Goal: Task Accomplishment & Management: Use online tool/utility

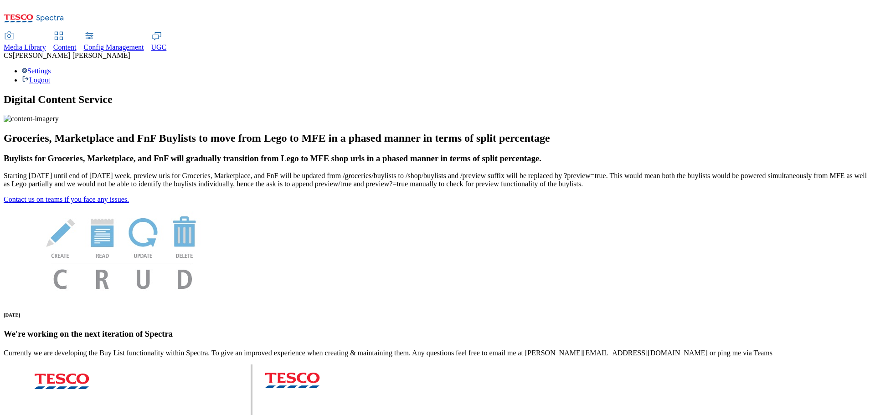
drag, startPoint x: 378, startPoint y: 13, endPoint x: 376, endPoint y: 18, distance: 5.3
click at [167, 43] on span "UGC" at bounding box center [158, 47] width 15 height 8
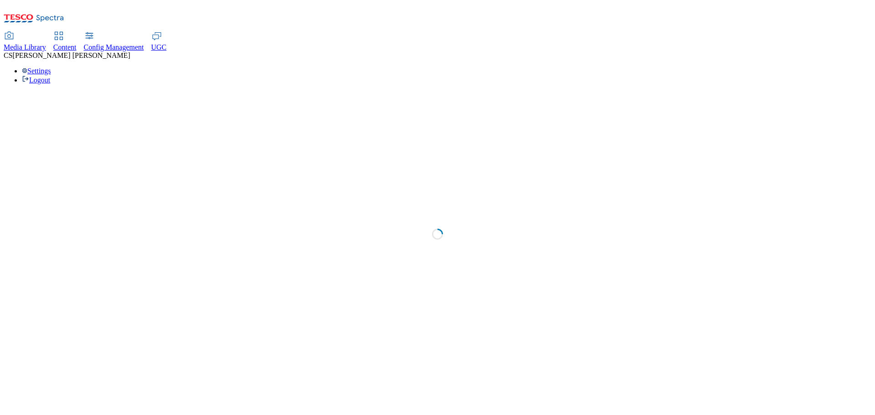
select select "All"
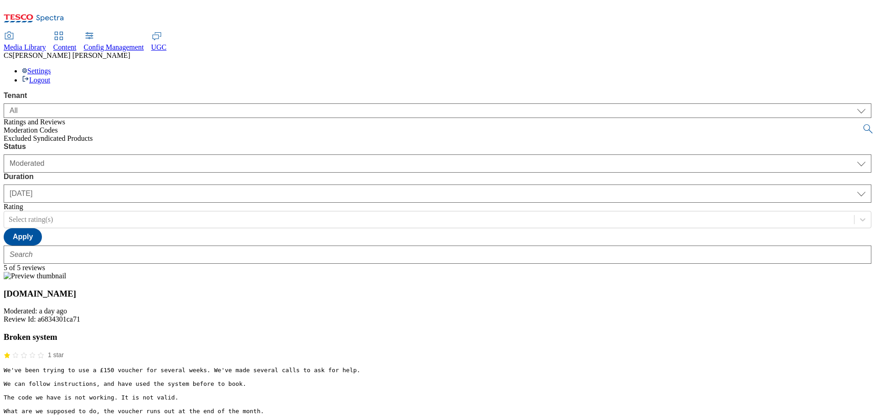
click at [52, 134] on span "Excluded Syndicated Products" at bounding box center [48, 138] width 89 height 8
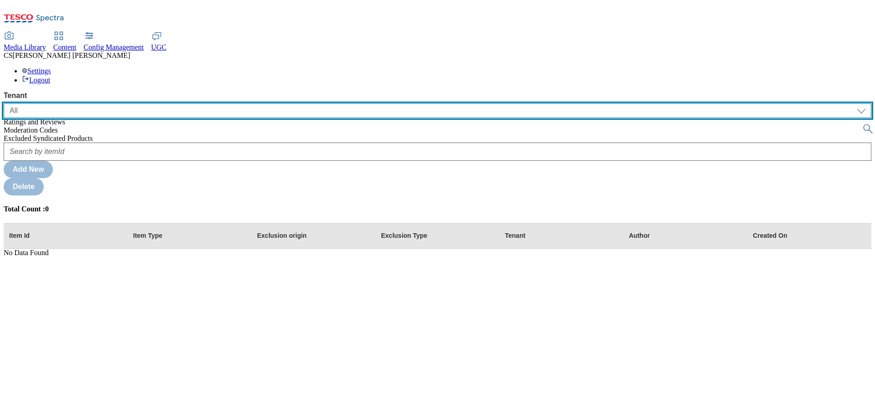
drag, startPoint x: 110, startPoint y: 61, endPoint x: 103, endPoint y: 69, distance: 10.3
click at [110, 103] on select "ALL All CE CONFIG-CZ CONFIG-HU CONFIG-IE CONFIG-ROI CONFIG-SK CONFIG-TEST CONFI…" at bounding box center [438, 110] width 868 height 15
select select "ghs-[GEOGRAPHIC_DATA]"
click at [4, 103] on select "ALL All CE CONFIG-CZ CONFIG-HU CONFIG-IE CONFIG-ROI CONFIG-SK CONFIG-TEST CONFI…" at bounding box center [438, 110] width 868 height 15
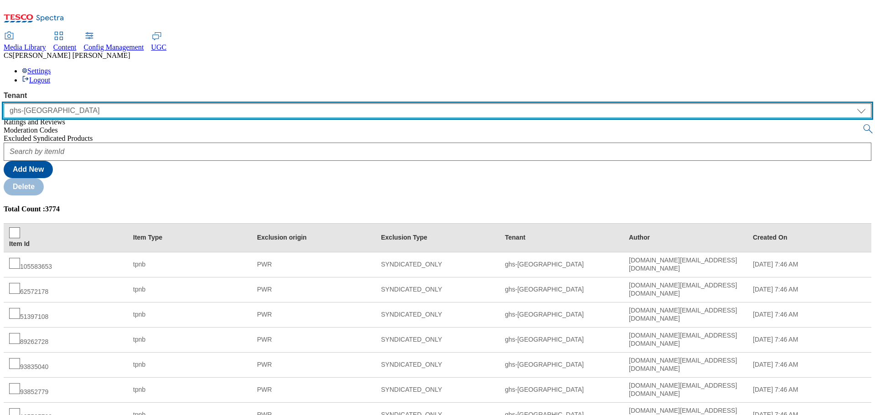
scroll to position [103, 0]
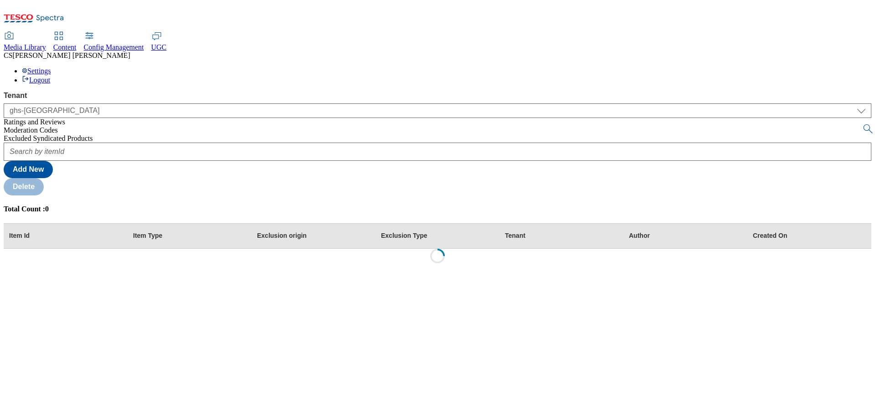
scroll to position [0, 0]
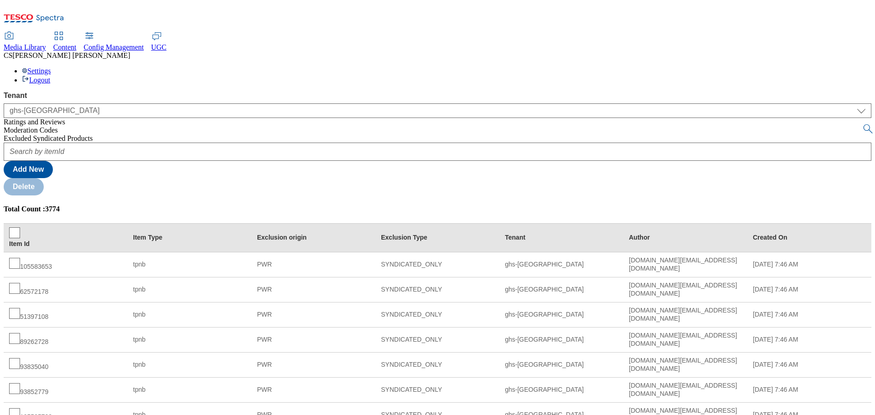
click at [56, 118] on span "Ratings and Reviews" at bounding box center [35, 122] width 62 height 8
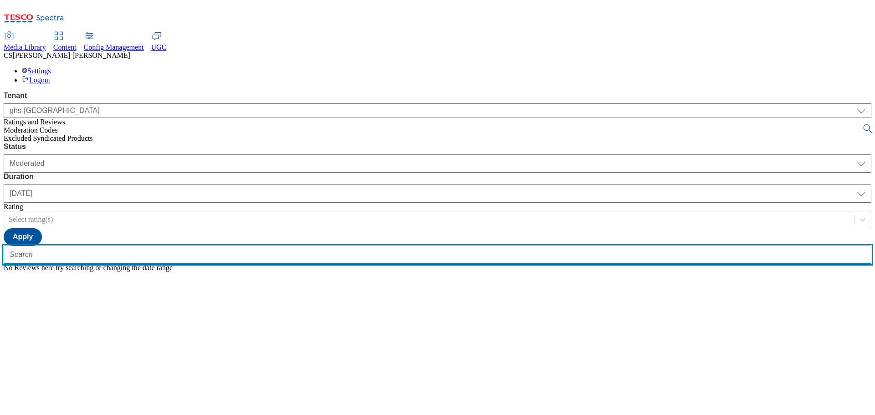
click at [197, 246] on input "text" at bounding box center [438, 255] width 868 height 18
type input "terrible review"
click at [862, 124] on button "submit" at bounding box center [868, 128] width 13 height 9
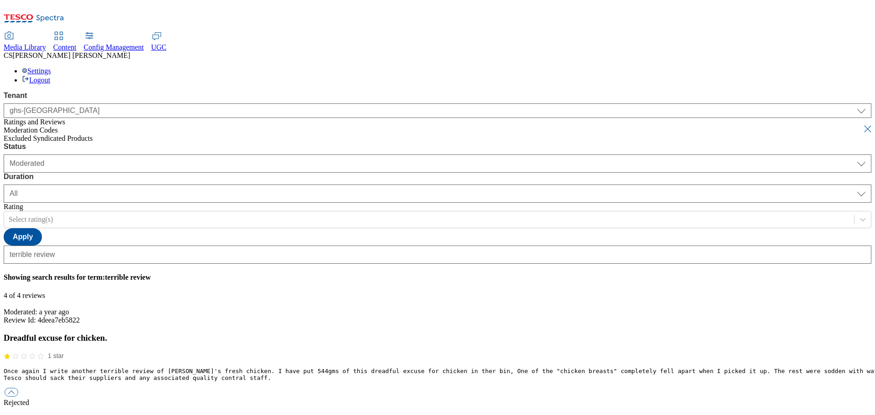
click at [862, 124] on button "submit" at bounding box center [868, 128] width 13 height 9
select select "[DATE]"
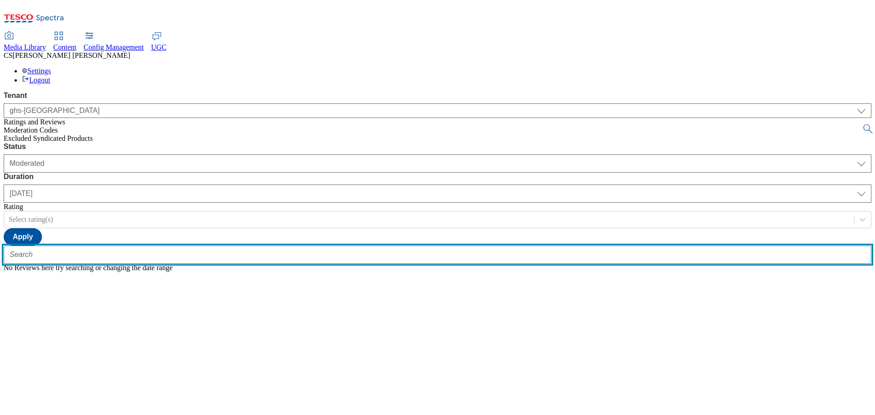
click at [196, 246] on input "text" at bounding box center [438, 255] width 868 height 18
paste input "The shave is good but the handle quickly collects mould"
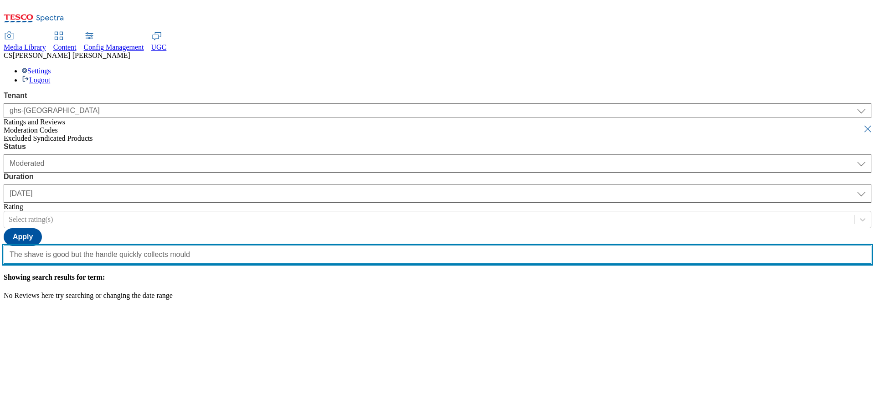
type input "The shave is good but the handle quickly collects mould"
click at [862, 124] on button "submit" at bounding box center [868, 128] width 13 height 9
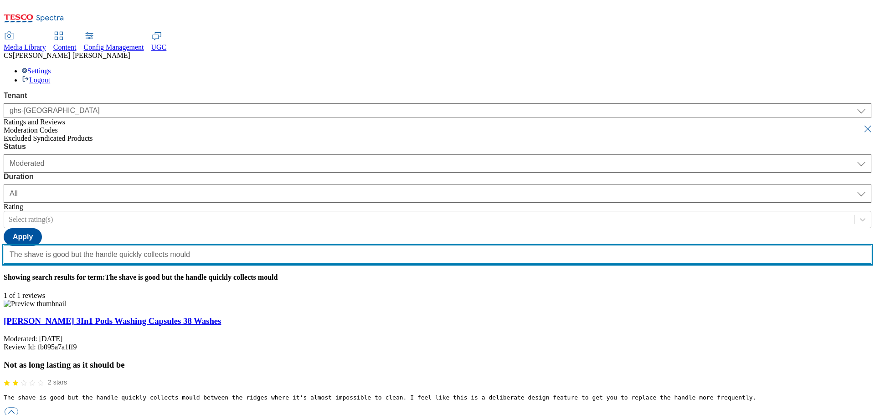
scroll to position [0, 0]
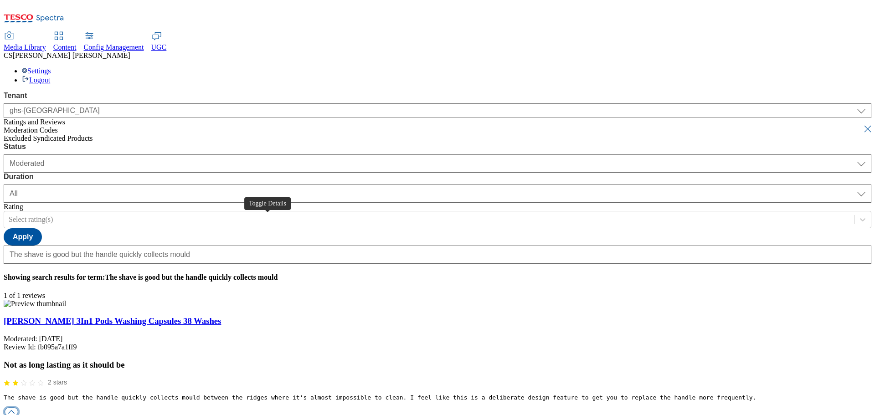
click at [18, 408] on button "button" at bounding box center [12, 412] width 14 height 9
click at [315, 415] on div "moderation" at bounding box center [438, 422] width 868 height 8
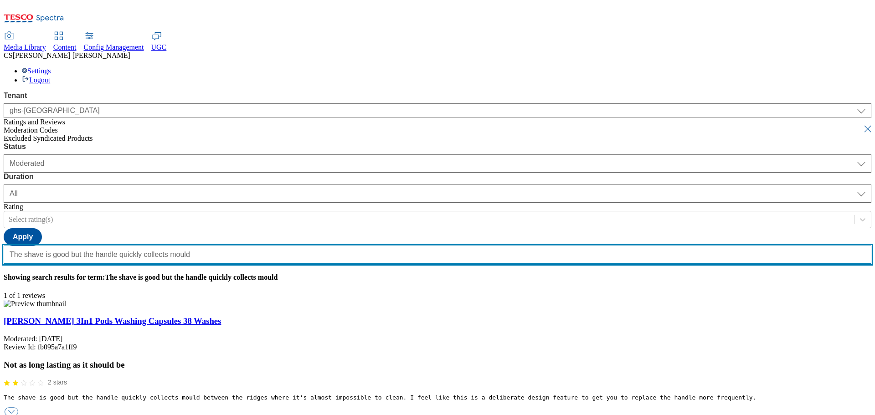
click at [168, 246] on input "The shave is good but the handle quickly collects mould" at bounding box center [438, 255] width 868 height 18
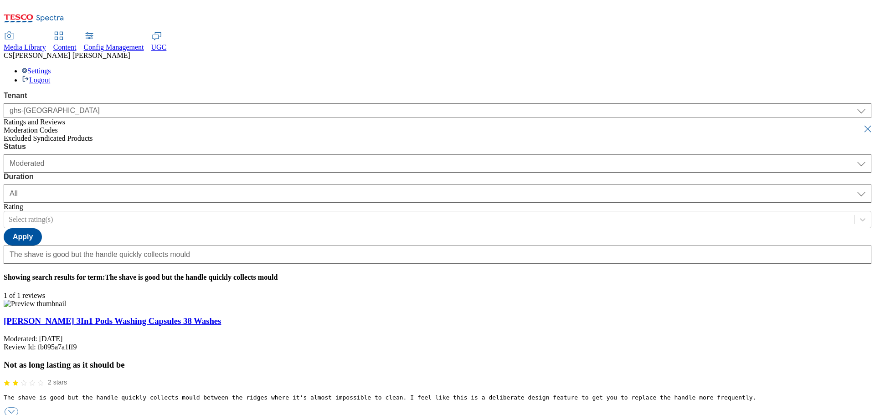
click at [862, 124] on button "submit" at bounding box center [868, 128] width 13 height 9
select select "[DATE]"
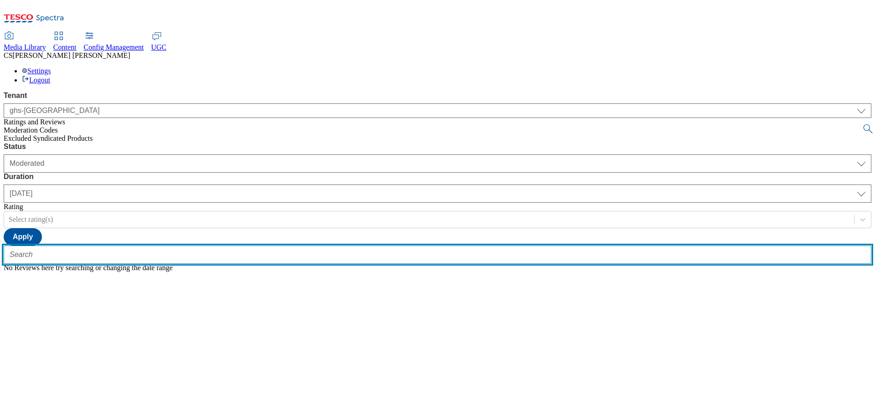
click at [181, 246] on input "text" at bounding box center [438, 255] width 868 height 18
paste input "Sorry to have to write a bad review"
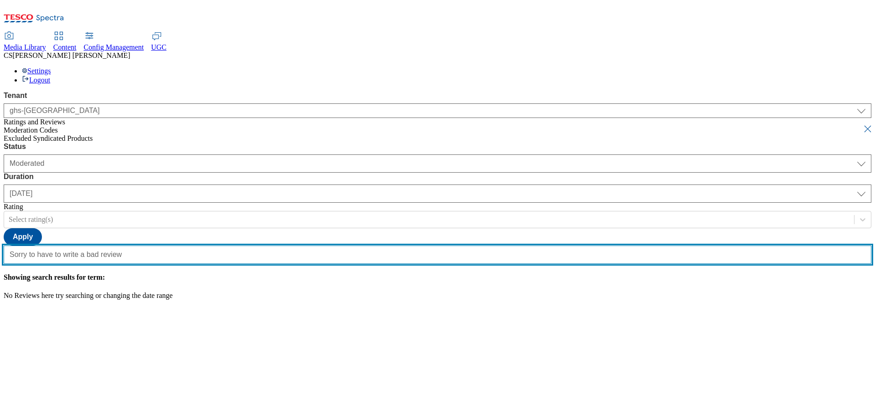
type input "Sorry to have to write a bad review"
click at [862, 124] on button "submit" at bounding box center [868, 128] width 13 height 9
select select "All"
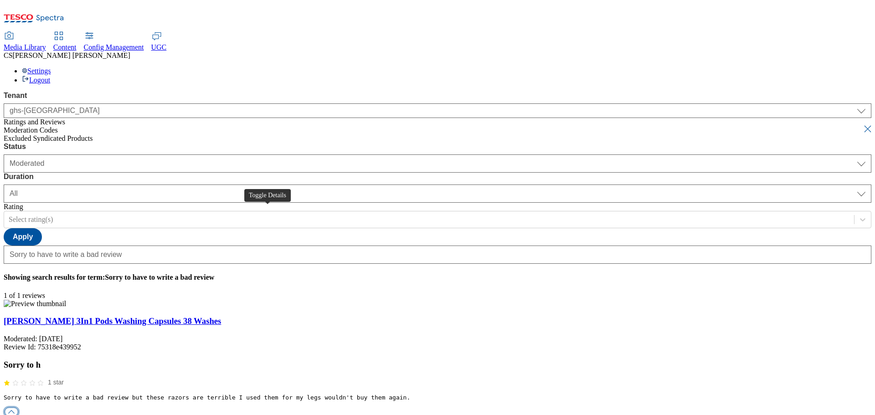
click at [18, 408] on button "button" at bounding box center [12, 412] width 14 height 9
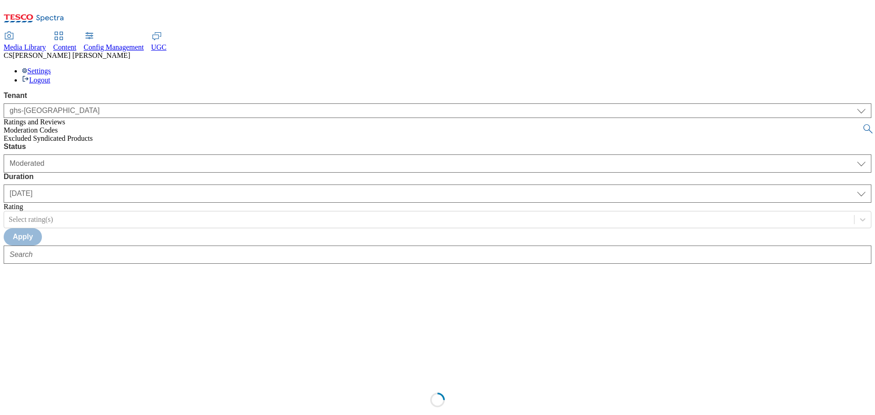
select select "ghs-[GEOGRAPHIC_DATA]"
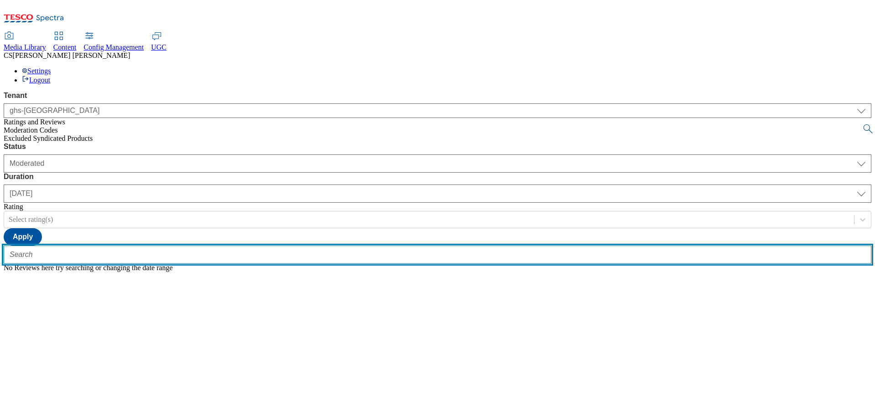
click at [191, 246] on input "text" at bounding box center [438, 255] width 868 height 18
paste input "I will keep an eye on it throughout the weekend"
type input "I will keep an eye on it throughout the weekend"
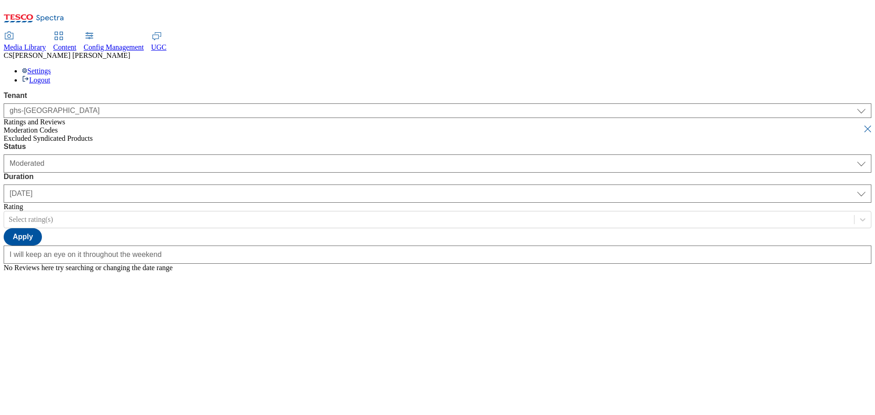
click at [862, 124] on button "submit" at bounding box center [868, 128] width 13 height 9
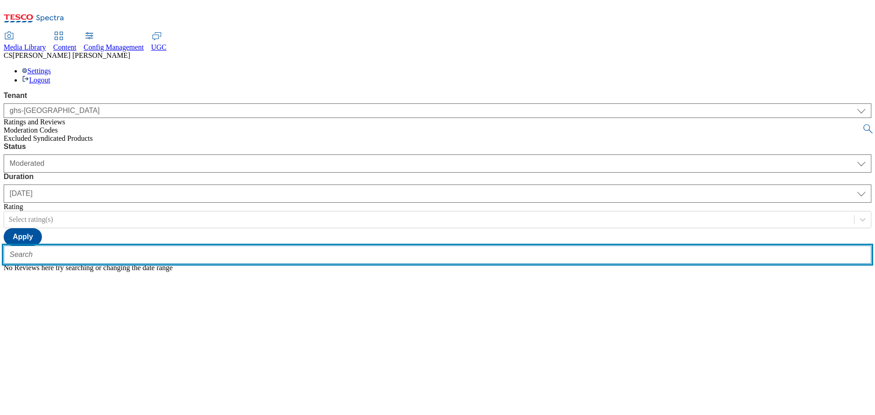
click at [196, 246] on input "text" at bounding box center [438, 255] width 868 height 18
paste input "Sorry to have to write a bad review"
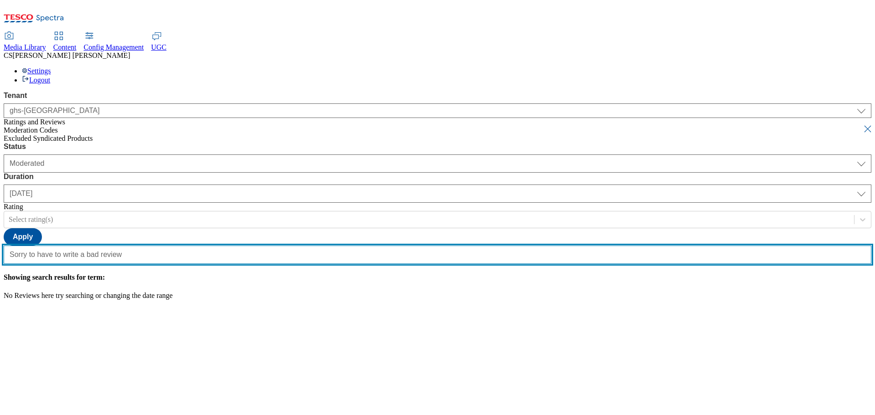
type input "Sorry to have to write a bad review"
click at [862, 124] on button "submit" at bounding box center [868, 128] width 13 height 9
select select "All"
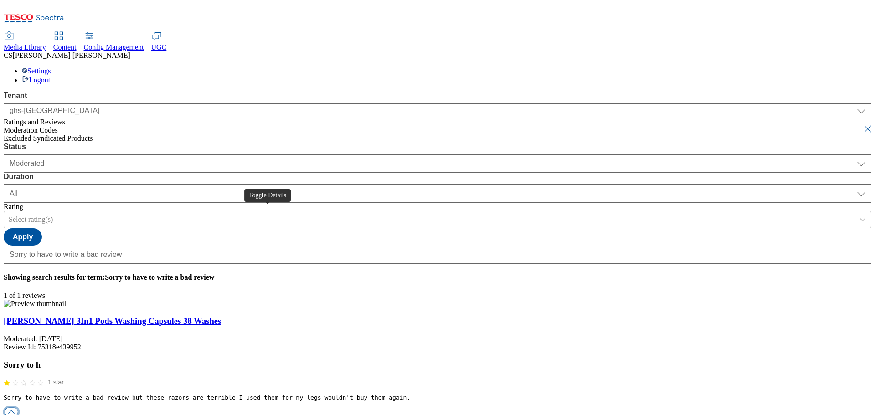
click at [18, 408] on button "button" at bounding box center [12, 412] width 14 height 9
checkbox input "true"
type textarea "incorrect content - different product"
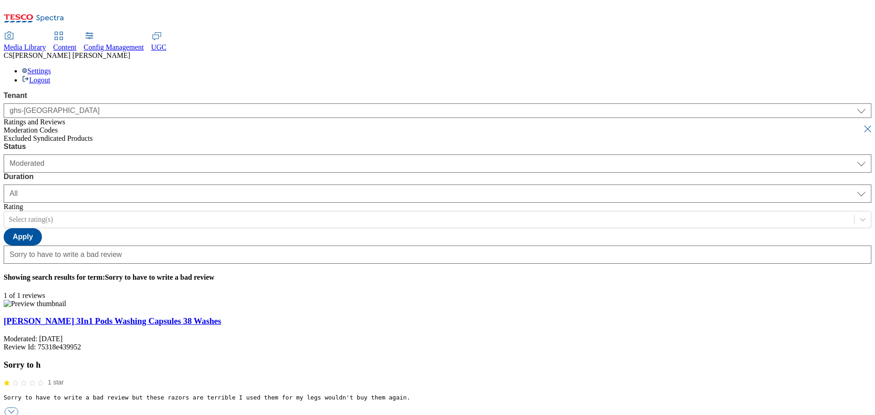
click at [862, 124] on button "submit" at bounding box center [868, 128] width 13 height 9
select select "[DATE]"
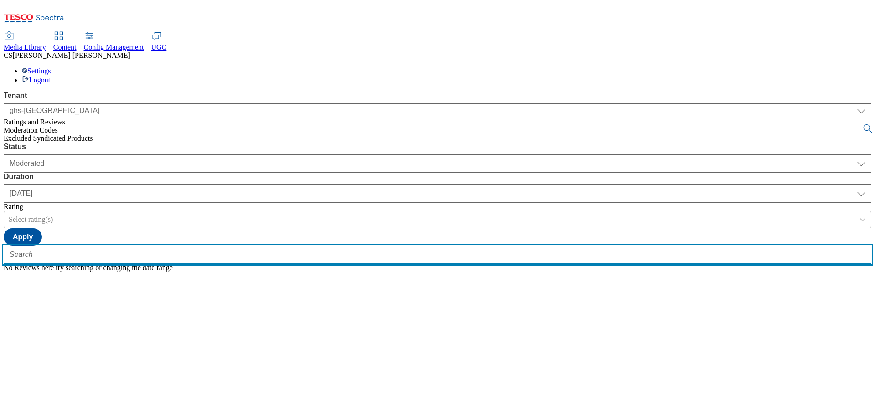
click at [209, 246] on input "text" at bounding box center [438, 255] width 868 height 18
paste input "Best razor for intimate shaving, without and rash afterwards"
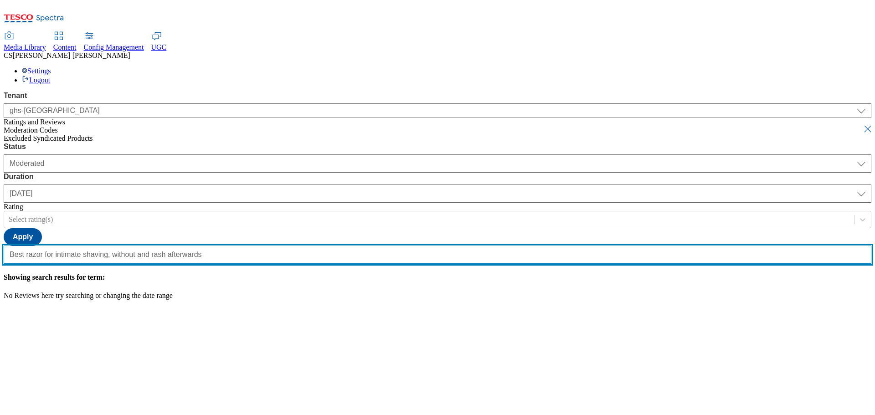
type input "Best razor for intimate shaving, without and rash afterwards"
click at [862, 124] on button "submit" at bounding box center [868, 128] width 13 height 9
select select "All"
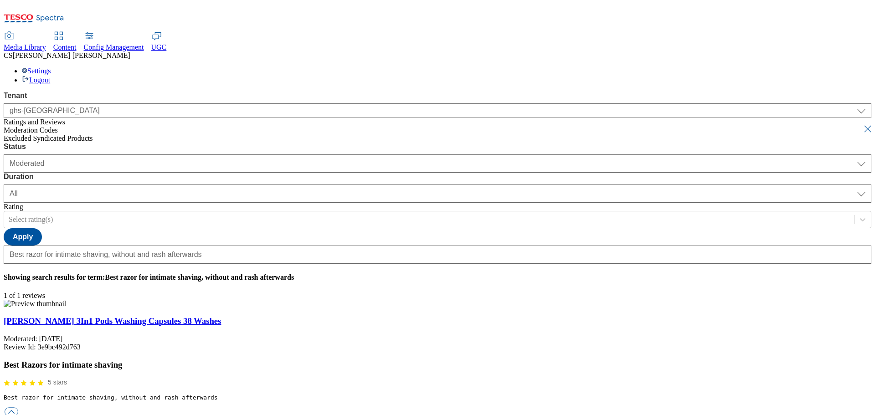
click at [204, 316] on link "[PERSON_NAME] 3In1 Pods Washing Capsules 38 Washes" at bounding box center [112, 321] width 217 height 10
click at [18, 408] on button "button" at bounding box center [12, 412] width 14 height 9
checkbox input "true"
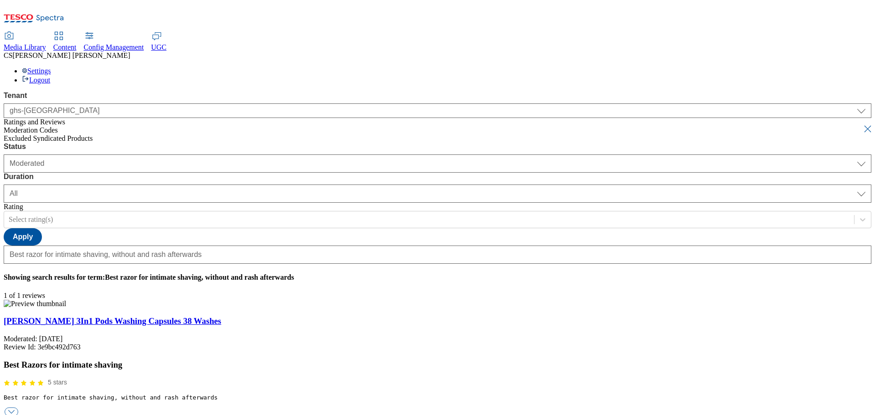
type textarea "incorrect content - wrong product"
click at [862, 124] on button "submit" at bounding box center [868, 128] width 13 height 9
select select "[DATE]"
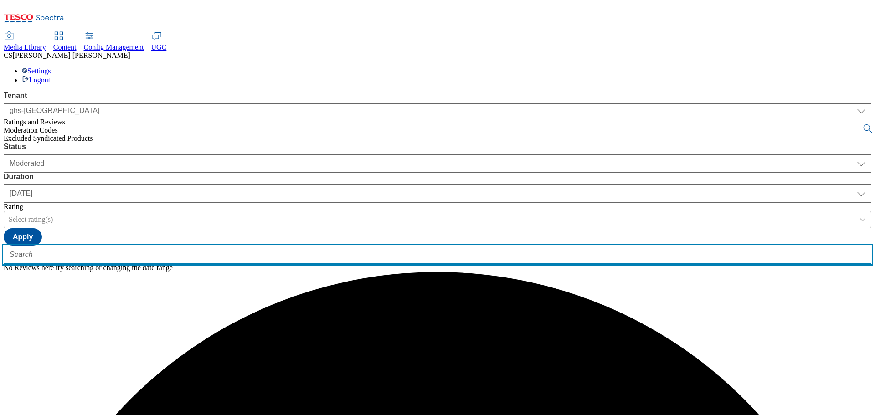
click at [210, 246] on input "text" at bounding box center [438, 255] width 868 height 18
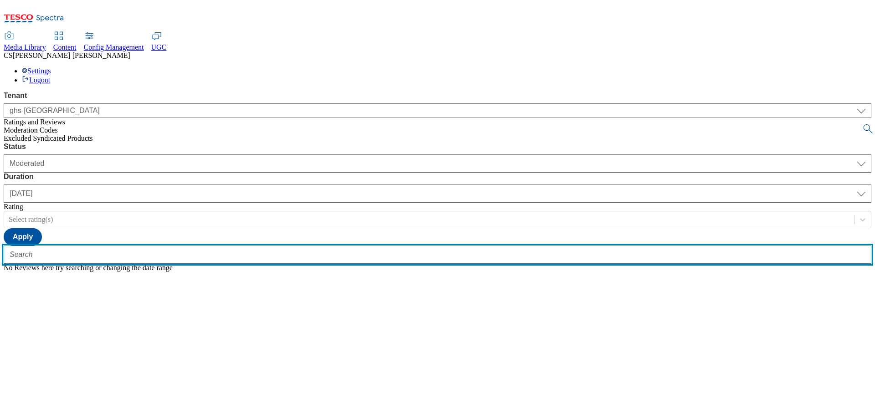
paste input "The razers simply were not sharp enough."
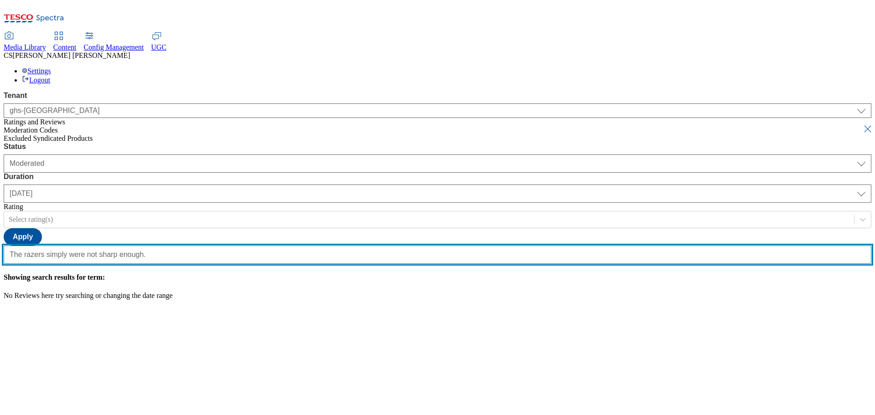
scroll to position [0, 13]
type input "The razers simply were not sharp enough."
click at [862, 124] on button "submit" at bounding box center [868, 128] width 13 height 9
select select "All"
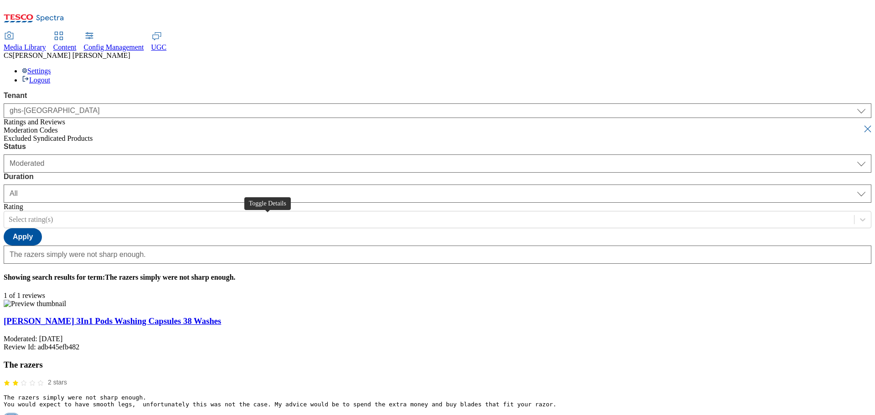
click at [18, 415] on button "button" at bounding box center [12, 419] width 14 height 9
checkbox input "true"
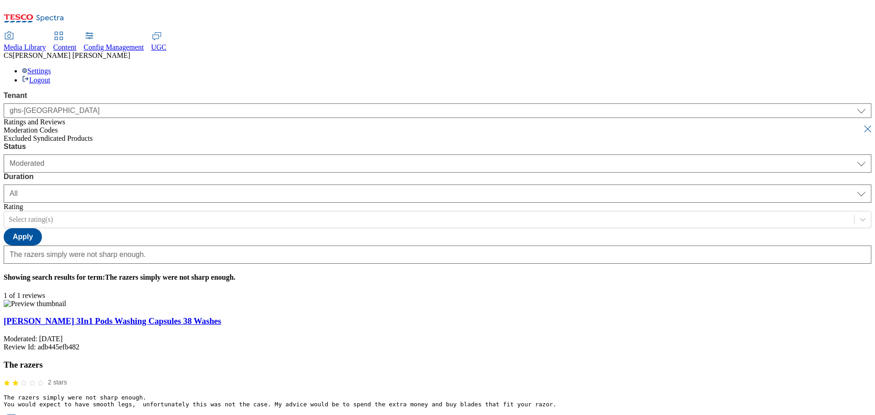
type textarea "incorrect content - wrong product"
click at [862, 124] on button "submit" at bounding box center [868, 128] width 13 height 9
select select "[DATE]"
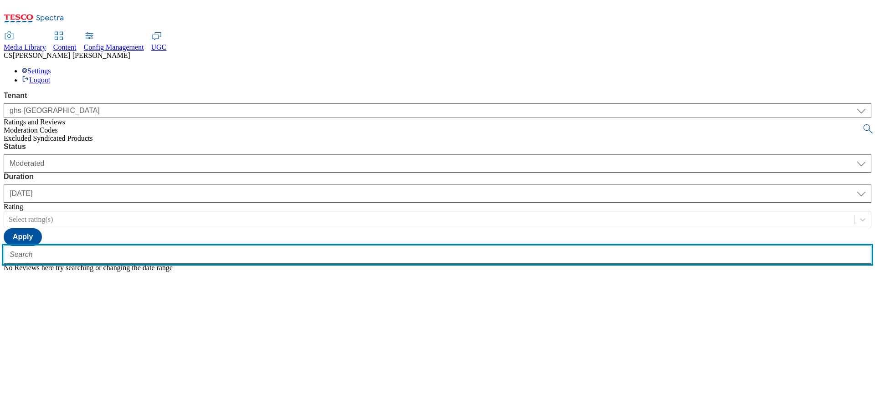
click at [206, 246] on input "text" at bounding box center [438, 255] width 868 height 18
paste input "Best razors I've ever used"
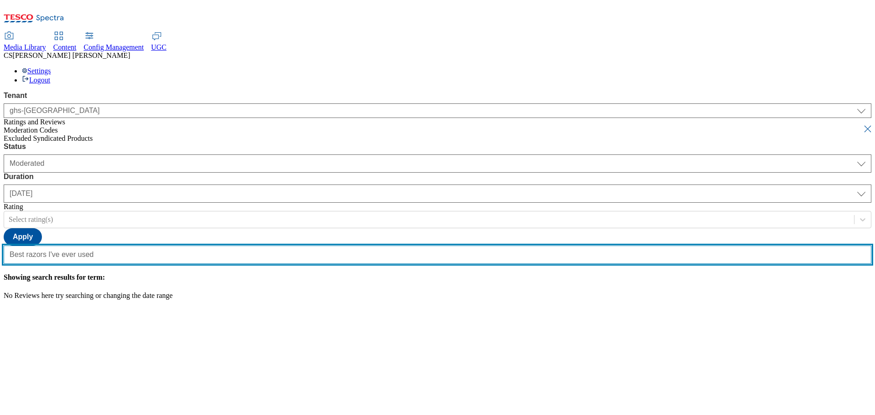
type input "Best razors I've ever used"
click at [862, 124] on button "submit" at bounding box center [868, 128] width 13 height 9
select select "All"
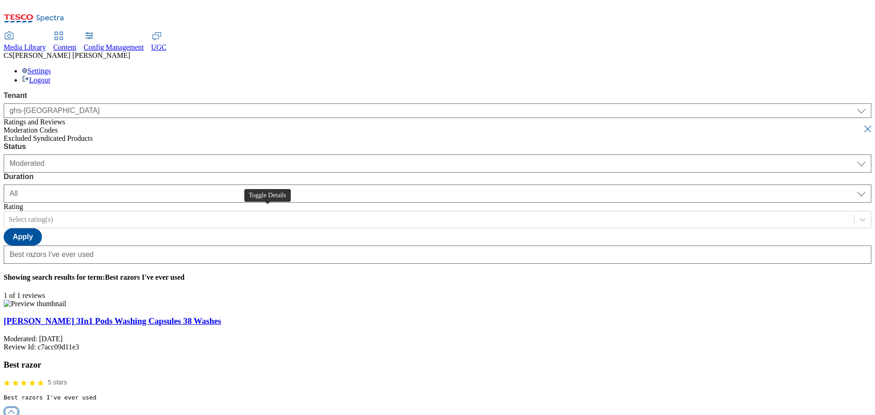
click at [18, 408] on button "button" at bounding box center [12, 412] width 14 height 9
checkbox input "true"
type textarea "incorrect content - wrong product"
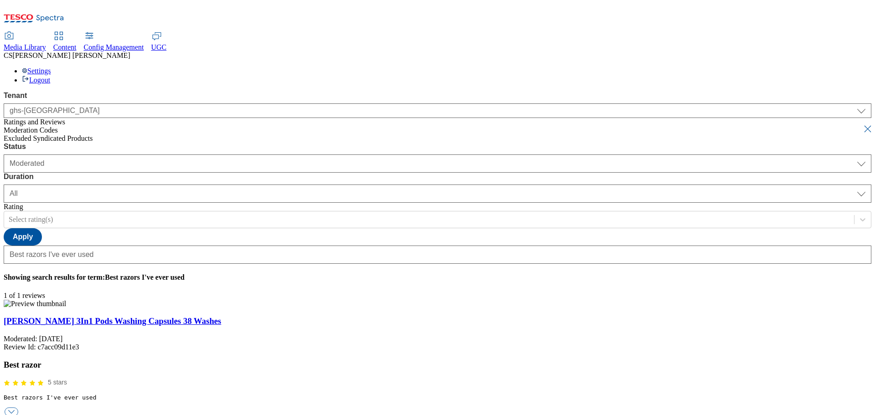
click at [862, 124] on button "submit" at bounding box center [868, 128] width 13 height 9
select select "[DATE]"
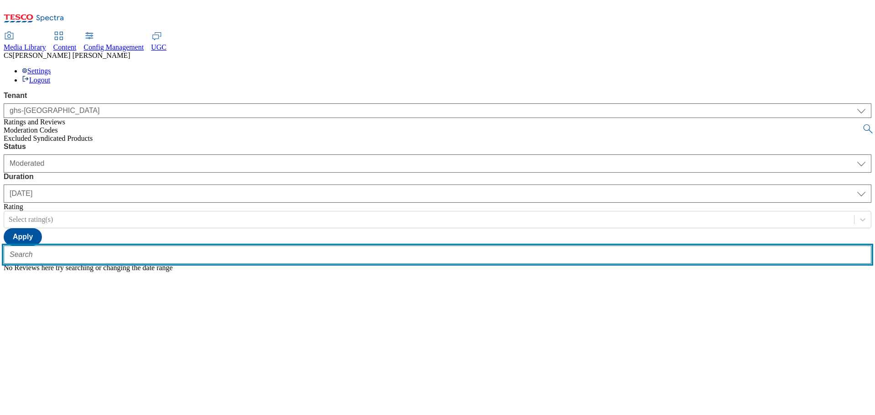
click at [217, 246] on input "text" at bounding box center [438, 255] width 868 height 18
paste input "The blade is great but the handle feels misshaped due to the curve, it is rathe…"
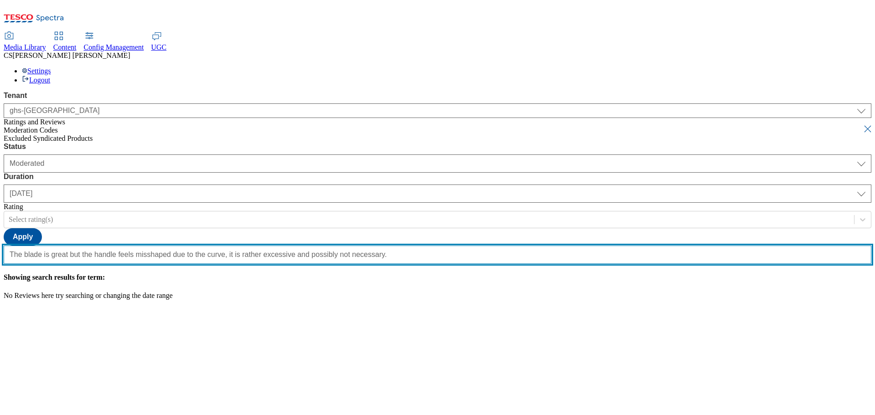
type input "The blade is great but the handle feels misshaped due to the curve, it is rathe…"
click at [862, 124] on button "submit" at bounding box center [868, 128] width 13 height 9
select select "All"
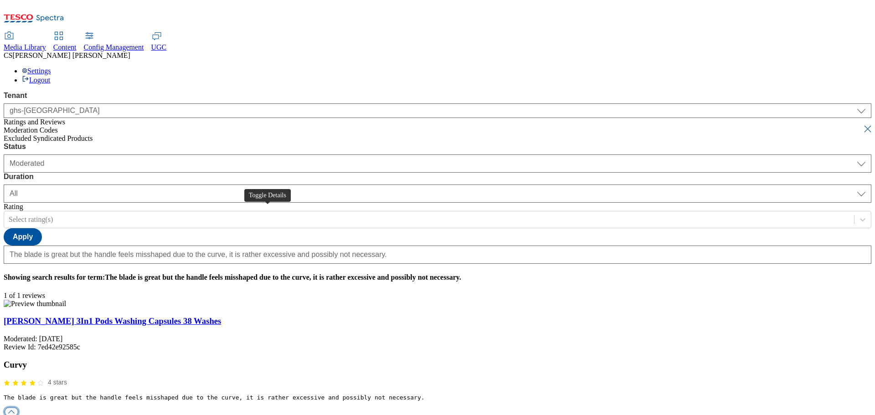
click at [18, 408] on button "button" at bounding box center [12, 412] width 14 height 9
checkbox input "true"
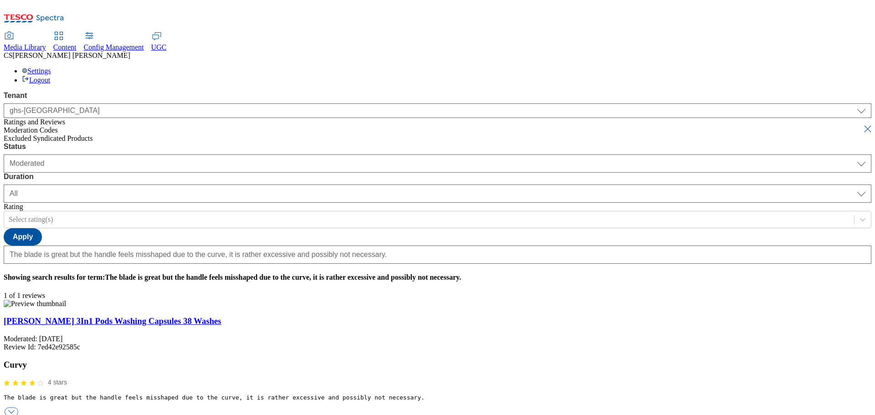
type textarea "incorrect content - wrong product"
click at [862, 124] on button "submit" at bounding box center [868, 128] width 13 height 9
select select "[DATE]"
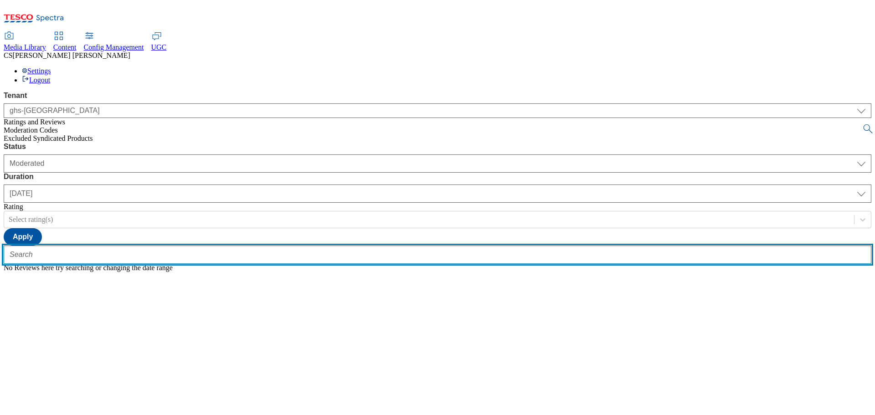
click at [224, 246] on input "text" at bounding box center [438, 255] width 868 height 18
paste input "Not used it yet It was a substitute Which I didn’t like I said similar but it w…"
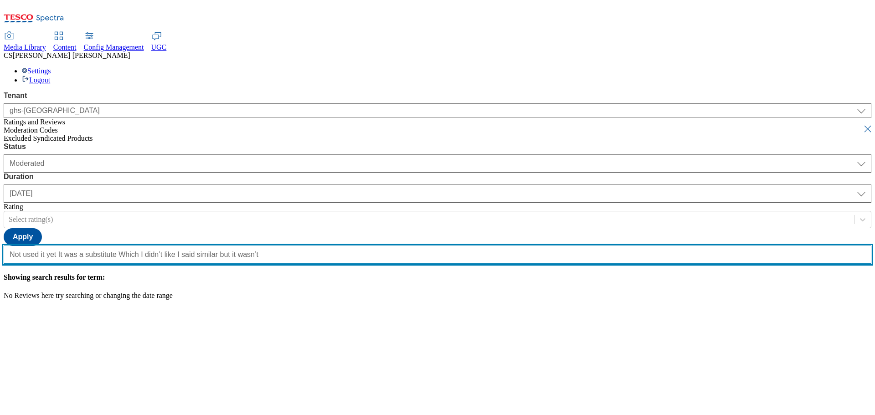
type input "Not used it yet It was a substitute Which I didn’t like I said similar but it w…"
click at [862, 124] on button "submit" at bounding box center [868, 128] width 13 height 9
select select "All"
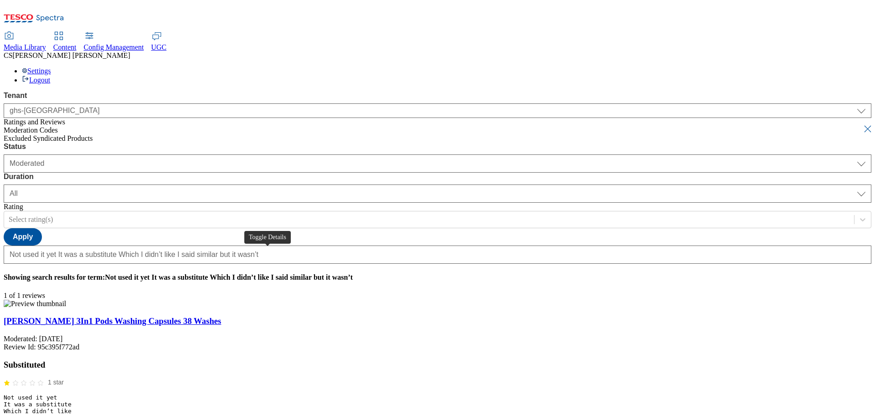
checkbox input "true"
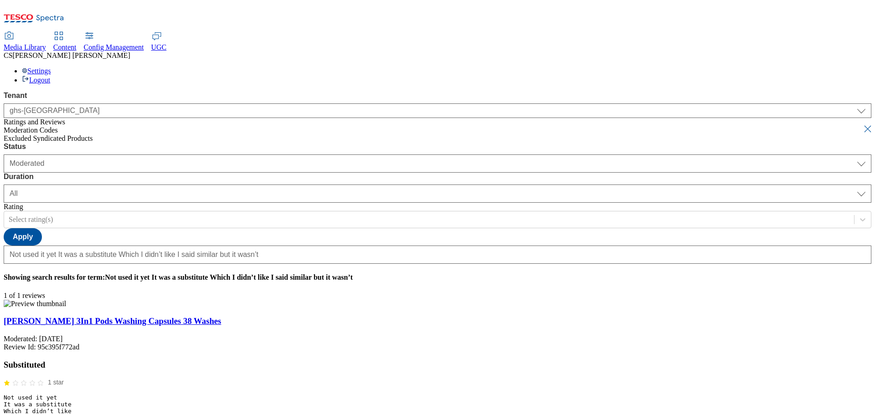
type textarea "fulfilment issue and no review on product"
click at [862, 124] on button "submit" at bounding box center [868, 128] width 13 height 9
select select "[DATE]"
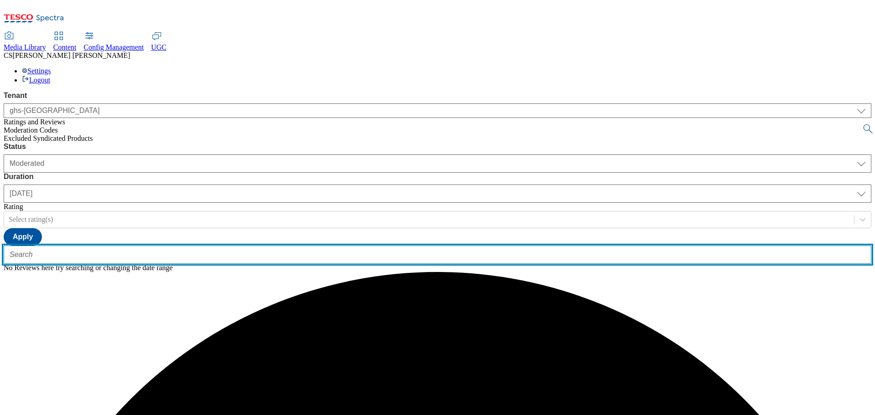
click at [218, 246] on input "text" at bounding box center [438, 255] width 868 height 18
paste input "The head fell off one when I opened it and they do not do a good clean shave an…"
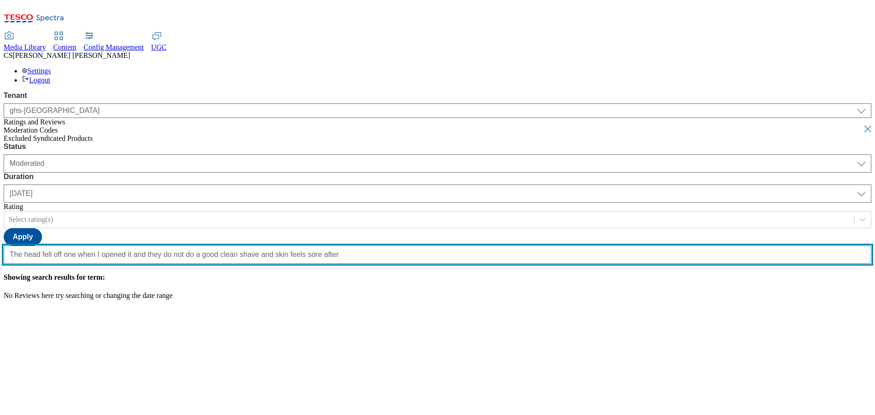
type input "The head fell off one when I opened it and they do not do a good clean shave an…"
click at [862, 124] on button "submit" at bounding box center [868, 128] width 13 height 9
select select "All"
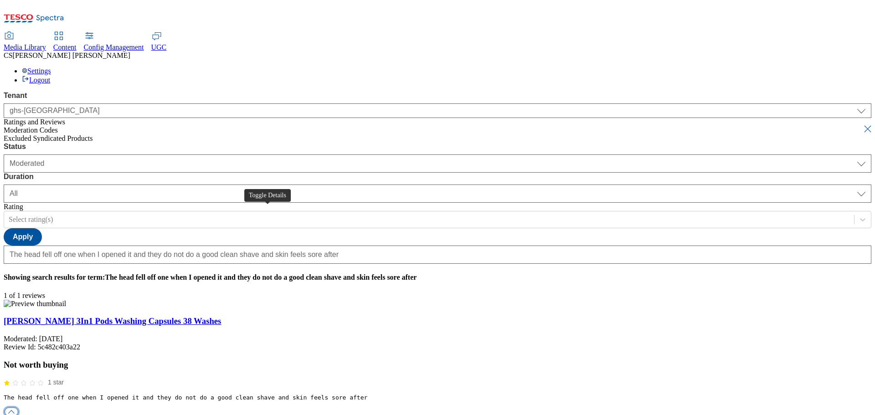
click at [18, 408] on button "button" at bounding box center [12, 412] width 14 height 9
checkbox input "true"
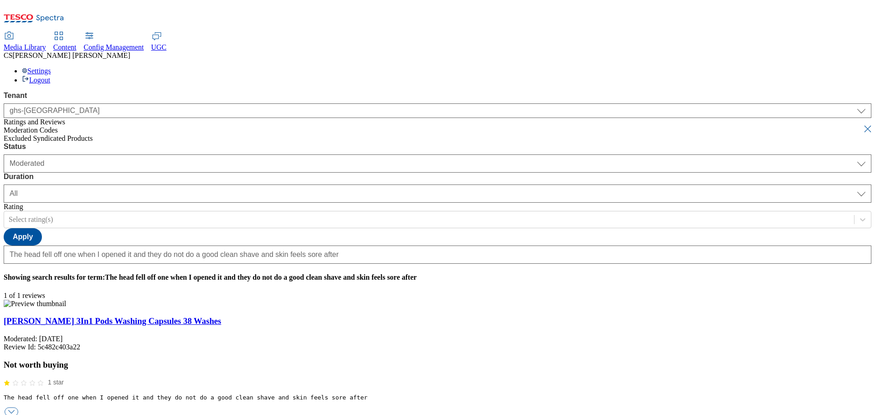
type textarea "incorrect content - wrong product"
click at [862, 124] on button "submit" at bounding box center [868, 128] width 13 height 9
select select "[DATE]"
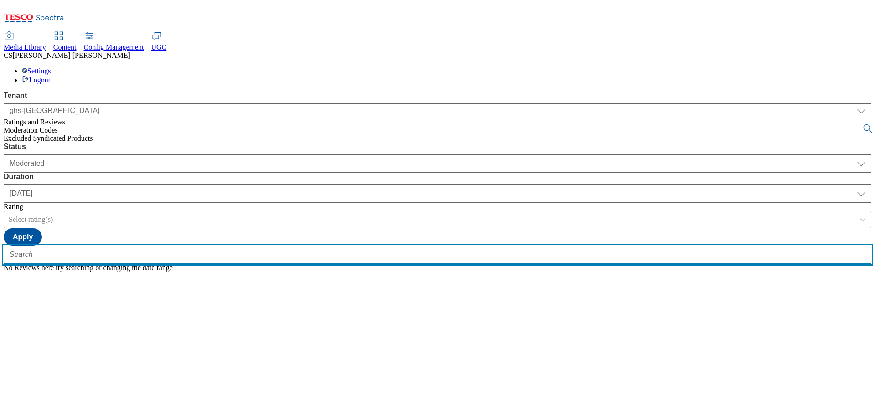
click at [187, 246] on input "text" at bounding box center [438, 255] width 868 height 18
paste input "I hadn't shaved anywhere for about a month due to ongoing pain, so I was"
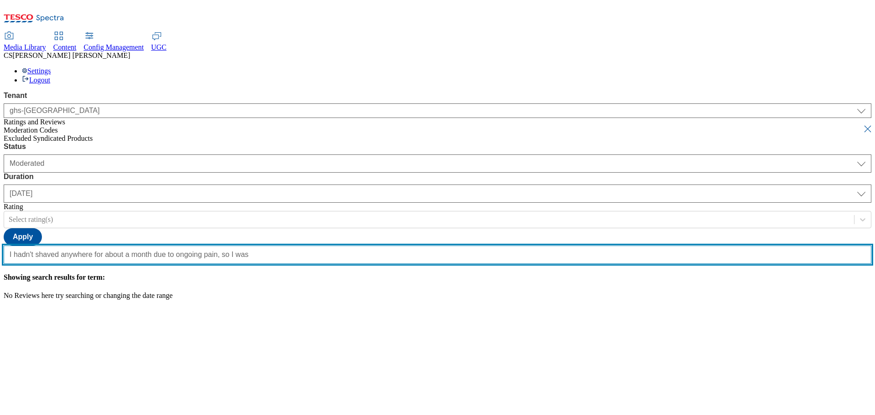
type input "I hadn't shaved anywhere for about a month due to ongoing pain, so I was"
click at [862, 124] on button "submit" at bounding box center [868, 128] width 13 height 9
select select "All"
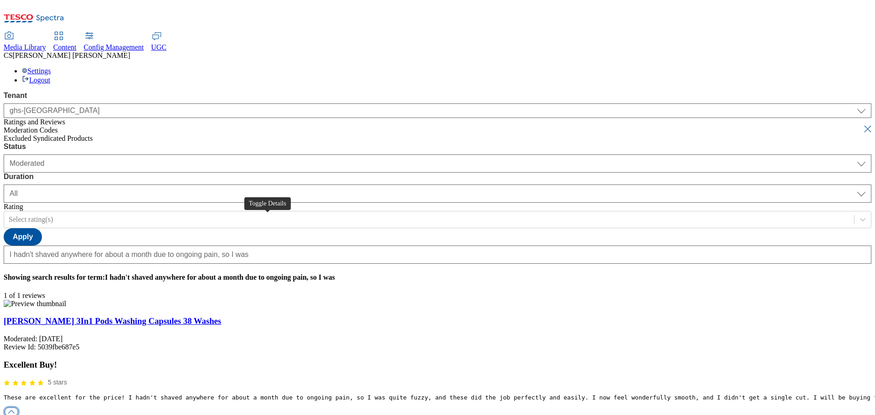
click at [18, 408] on button "button" at bounding box center [12, 412] width 14 height 9
drag, startPoint x: 491, startPoint y: 262, endPoint x: 424, endPoint y: 302, distance: 78.5
checkbox input "true"
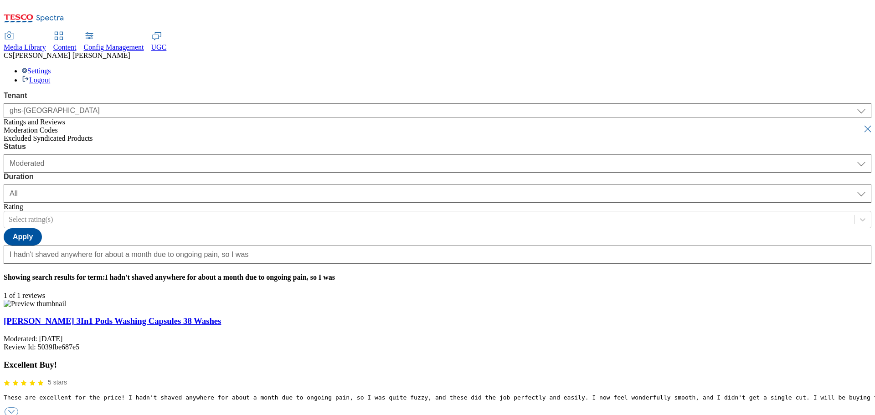
type textarea "incorrect content - wrong product"
drag, startPoint x: 764, startPoint y: 340, endPoint x: 755, endPoint y: 347, distance: 11.7
click at [862, 124] on button "submit" at bounding box center [868, 128] width 13 height 9
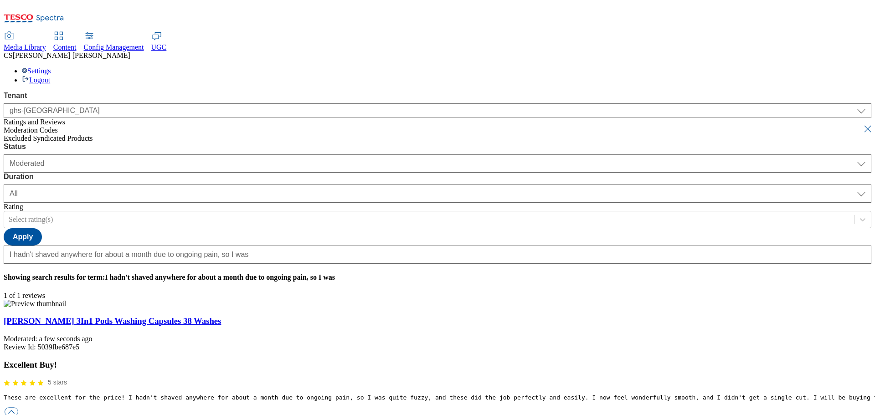
select select "[DATE]"
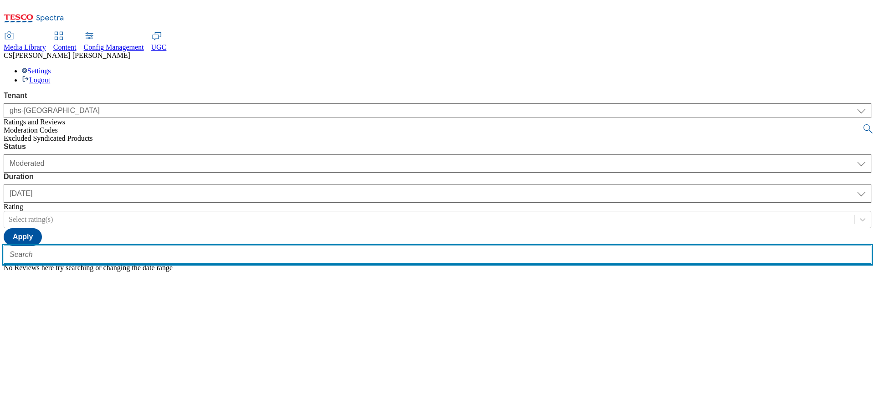
click at [210, 246] on input "text" at bounding box center [438, 255] width 868 height 18
paste input "a substitute) either way, they'll rip your legs to shreds."
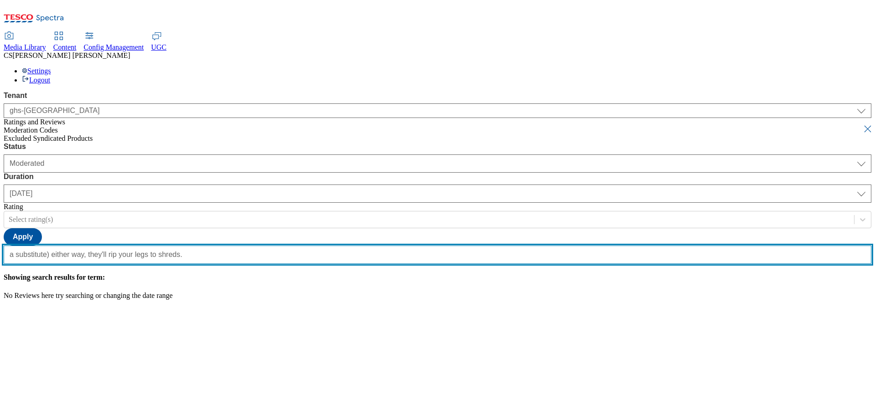
scroll to position [0, 54]
type input "a substitute) either way, they'll rip your legs to shreds."
click at [862, 124] on button "submit" at bounding box center [868, 128] width 13 height 9
select select "All"
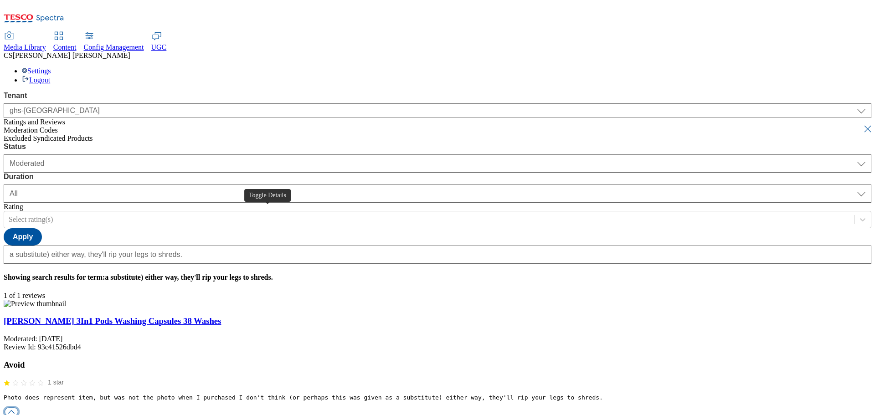
click at [18, 408] on button "button" at bounding box center [12, 412] width 14 height 9
checkbox input "true"
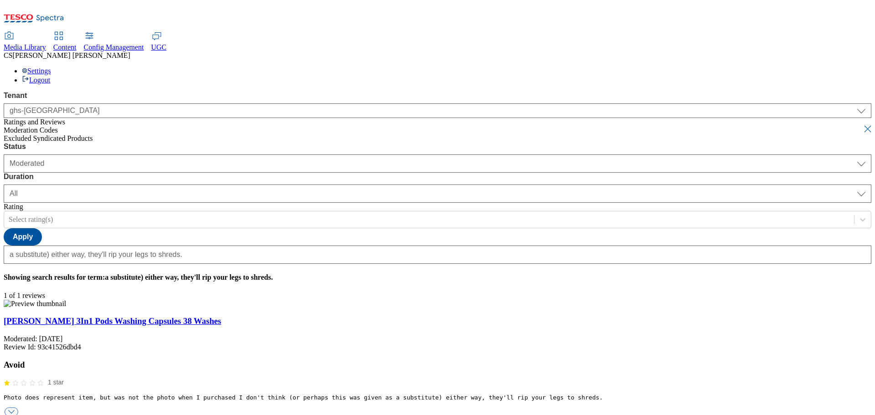
type textarea "incorrect content - wrong product"
drag, startPoint x: 246, startPoint y: 90, endPoint x: 232, endPoint y: 89, distance: 13.7
click at [862, 124] on button "submit" at bounding box center [868, 128] width 13 height 9
select select "[DATE]"
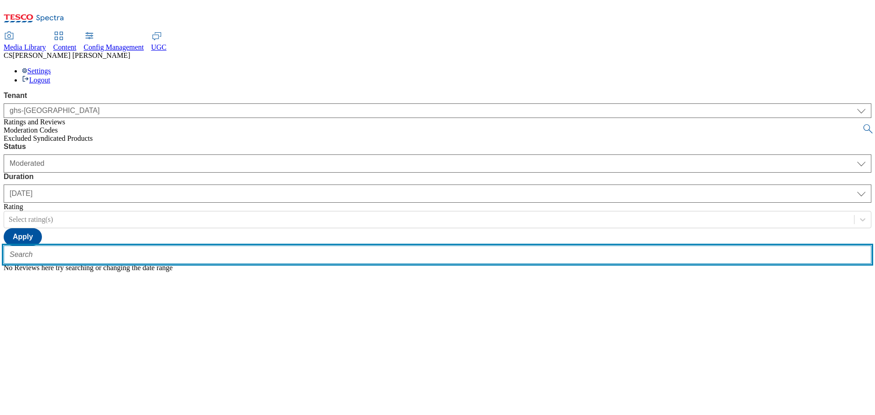
click at [203, 246] on input "text" at bounding box center [438, 255] width 868 height 18
paste input "Could/should be so much better"
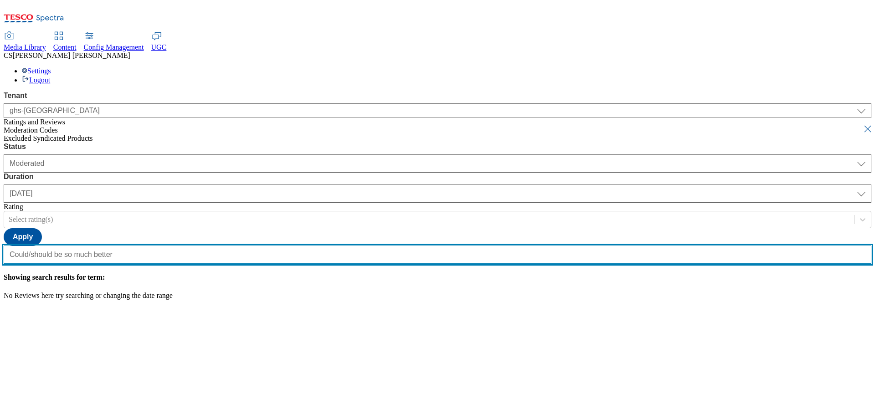
type input "Could/should be so much better"
click at [862, 124] on button "submit" at bounding box center [868, 128] width 13 height 9
select select "All"
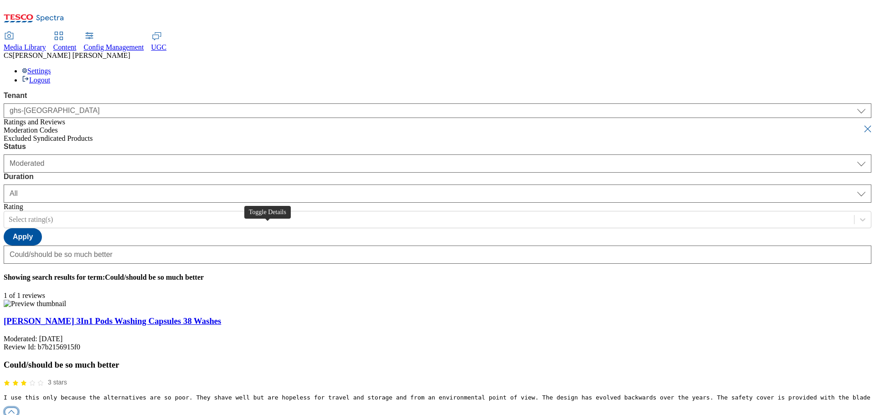
click at [18, 408] on button "button" at bounding box center [12, 412] width 14 height 9
checkbox input "true"
type textarea "incorrect content - wrong product"
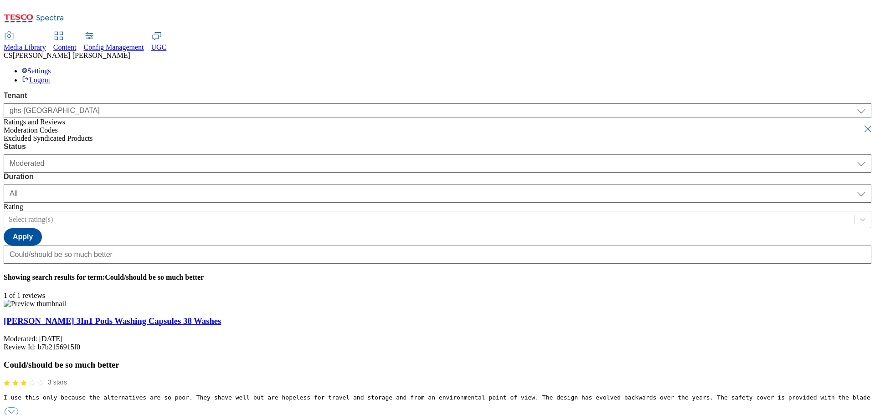
click at [862, 124] on button "submit" at bounding box center [868, 128] width 13 height 9
select select "[DATE]"
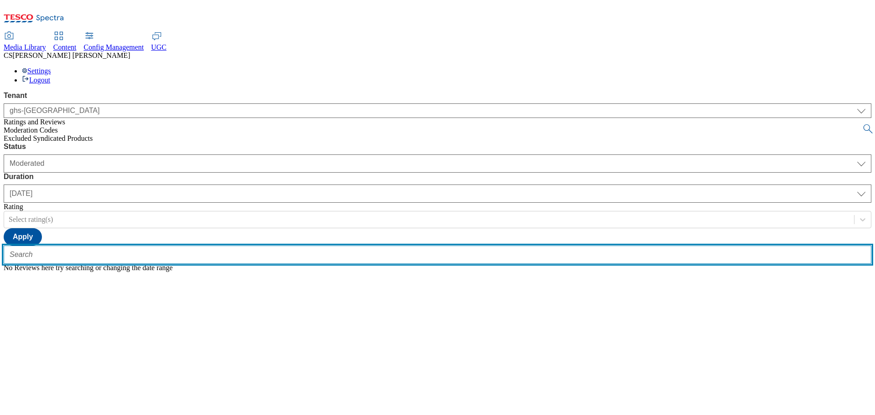
click at [201, 246] on input "text" at bounding box center [438, 255] width 868 height 18
paste input "A very good shave, no nicks either"
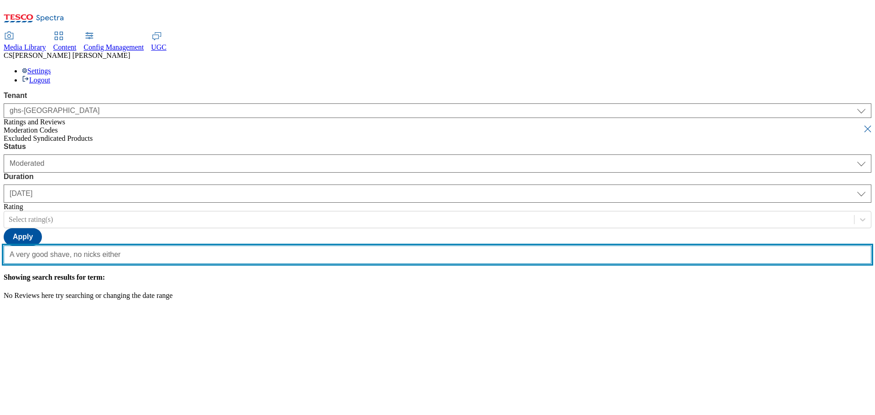
type input "A very good shave, no nicks either"
click at [862, 124] on button "submit" at bounding box center [868, 128] width 13 height 9
select select "All"
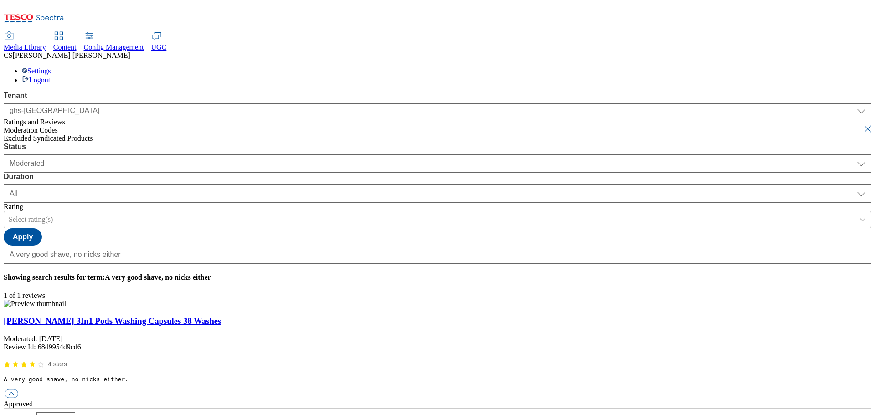
click at [205, 316] on link "[PERSON_NAME] 3In1 Pods Washing Capsules 38 Washes" at bounding box center [112, 321] width 217 height 10
click at [18, 389] on button "button" at bounding box center [12, 393] width 14 height 9
checkbox input "true"
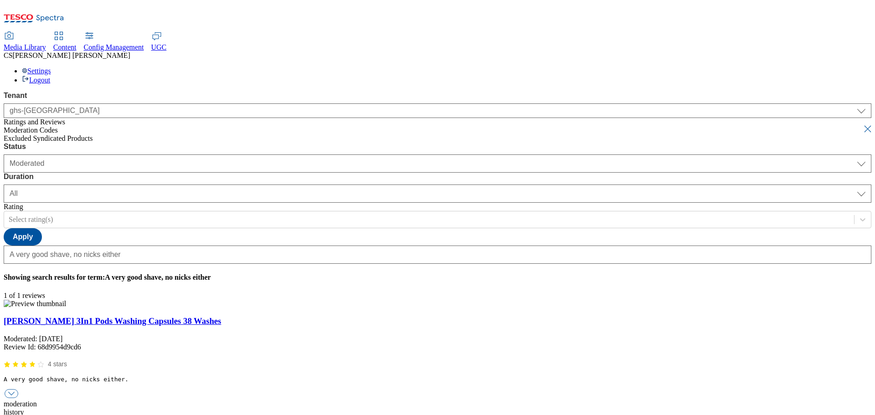
type textarea "incorrect content - wrong product"
click at [862, 124] on button "submit" at bounding box center [868, 128] width 13 height 9
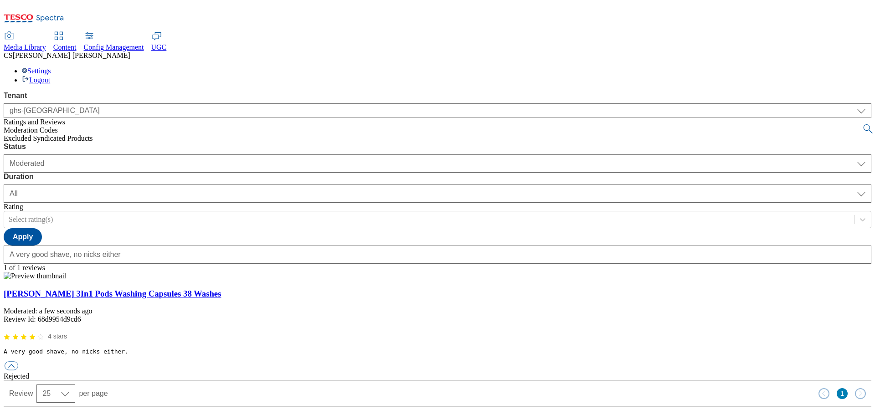
select select "[DATE]"
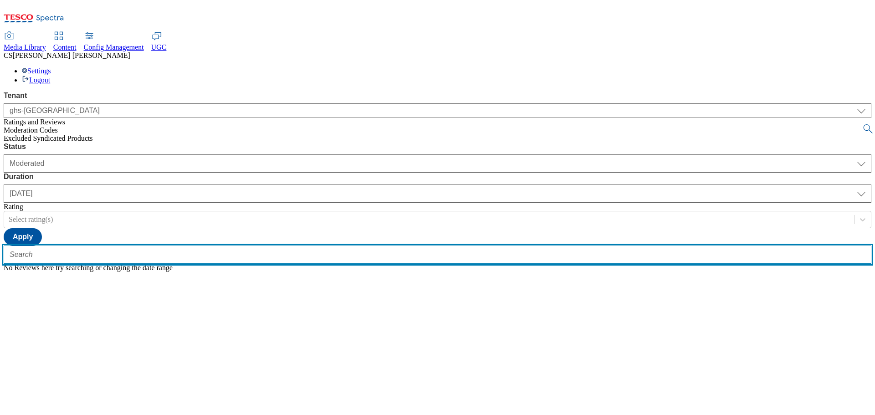
click at [158, 246] on input "text" at bounding box center [438, 255] width 868 height 18
paste input "These are the best disposable razors I have ever used. Smooth shave,"
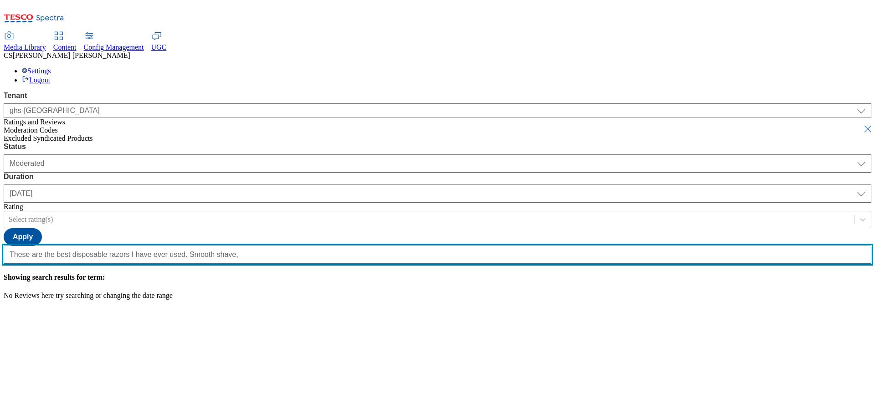
type input "These are the best disposable razors I have ever used. Smooth shave,"
click at [862, 124] on button "submit" at bounding box center [868, 128] width 13 height 9
select select "All"
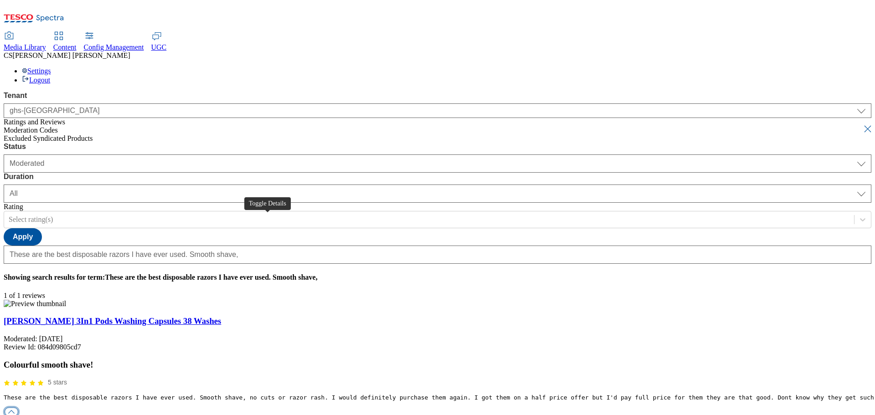
click at [18, 408] on button "button" at bounding box center [12, 412] width 14 height 9
checkbox input "true"
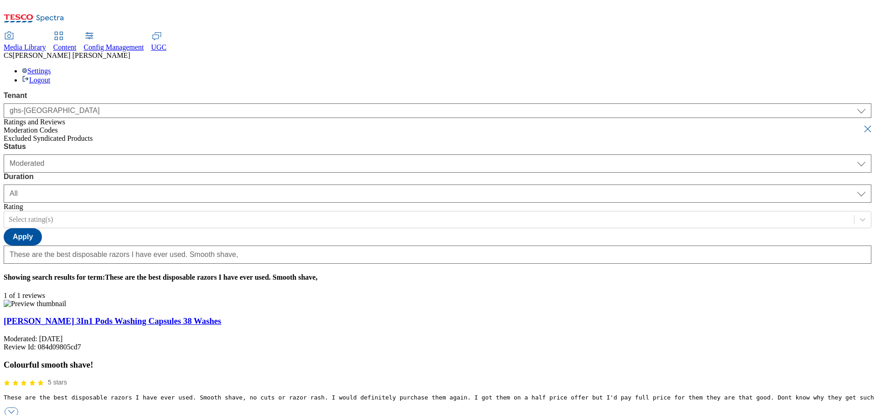
type textarea "incorrect content - wrong product"
click at [862, 124] on button "submit" at bounding box center [868, 128] width 13 height 9
select select "[DATE]"
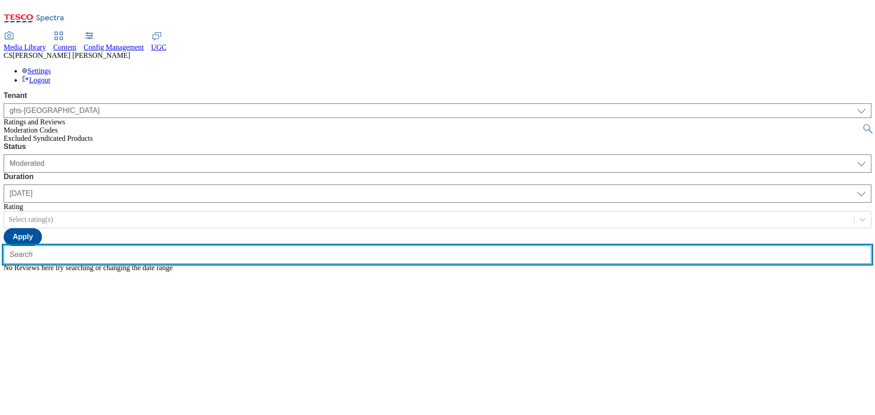
click at [196, 246] on input "text" at bounding box center [438, 255] width 868 height 18
paste input "These were disappointing - I never get shaving rash on my legs but I did with t…"
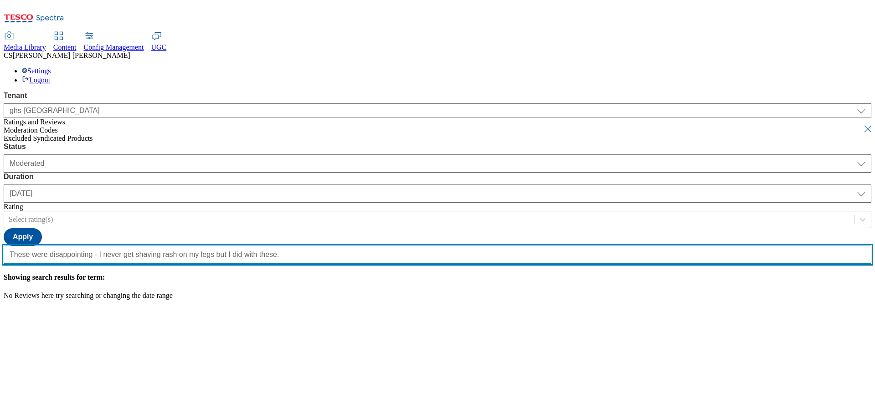
type input "These were disappointing - I never get shaving rash on my legs but I did with t…"
click at [862, 124] on button "submit" at bounding box center [868, 128] width 13 height 9
select select "All"
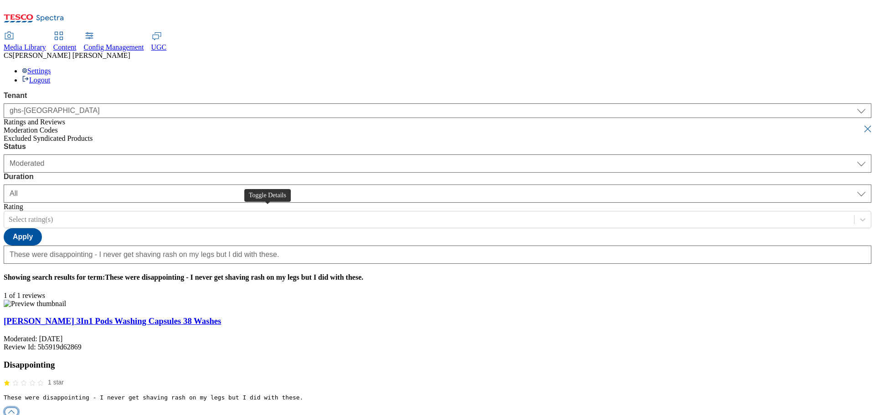
click at [18, 408] on button "button" at bounding box center [12, 412] width 14 height 9
checkbox input "true"
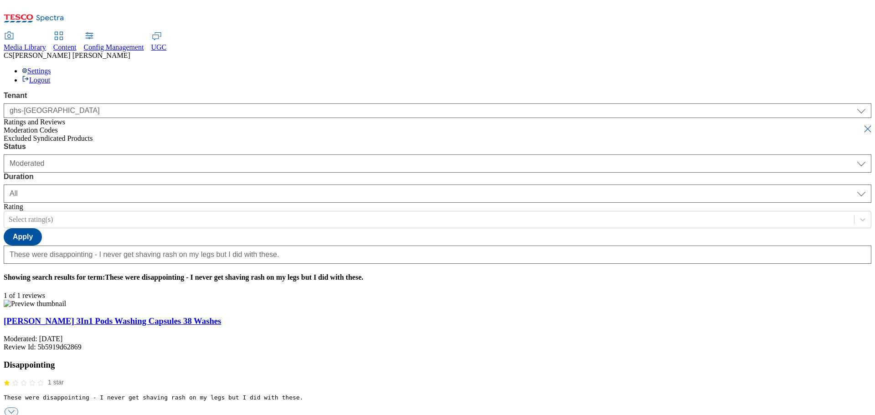
type textarea "incorrect content - wrong product"
click at [862, 124] on button "submit" at bounding box center [868, 128] width 13 height 9
select select "[DATE]"
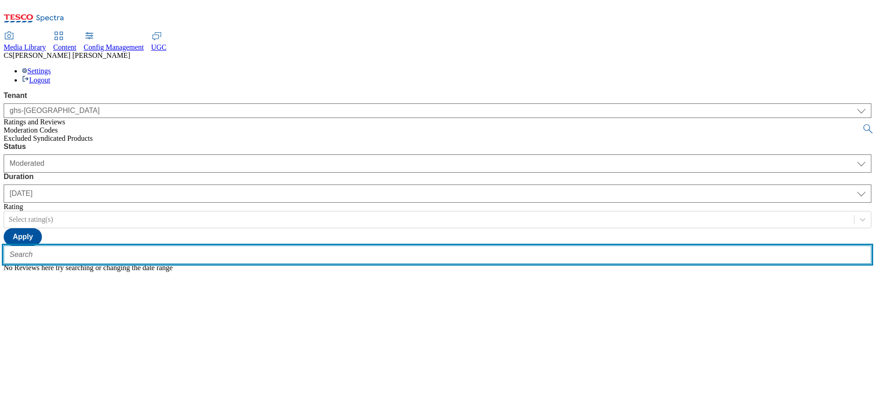
click at [194, 246] on input "text" at bounding box center [438, 255] width 868 height 18
paste input "My tongue is sharper than the blade !! No lie"
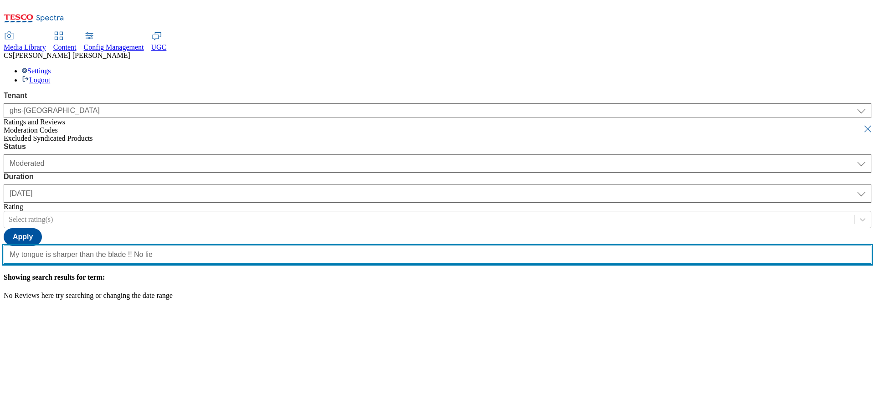
type input "My tongue is sharper than the blade !! No lie"
click at [862, 124] on button "submit" at bounding box center [868, 128] width 13 height 9
select select "All"
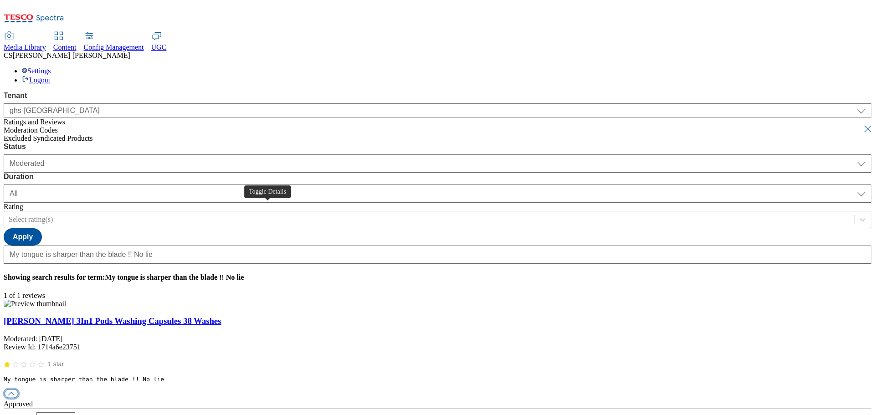
click at [18, 389] on button "button" at bounding box center [12, 393] width 14 height 9
drag, startPoint x: 493, startPoint y: 251, endPoint x: 390, endPoint y: 297, distance: 112.4
checkbox input "true"
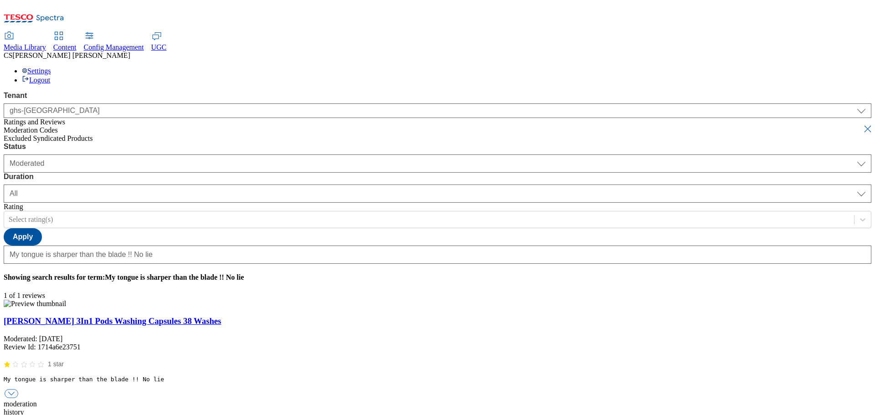
type textarea "incorrect content - wrong product"
click at [862, 124] on button "submit" at bounding box center [868, 128] width 13 height 9
select select "[DATE]"
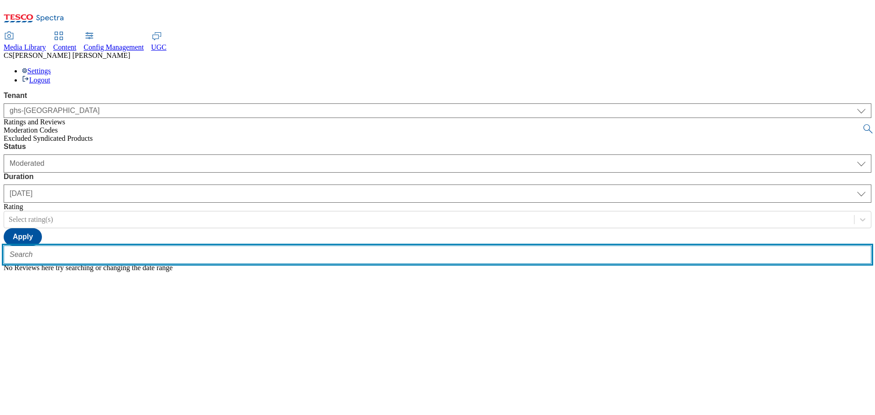
click at [190, 246] on input "text" at bounding box center [438, 255] width 868 height 18
paste input "Razor with Venus to contour to your body for a flawless shave"
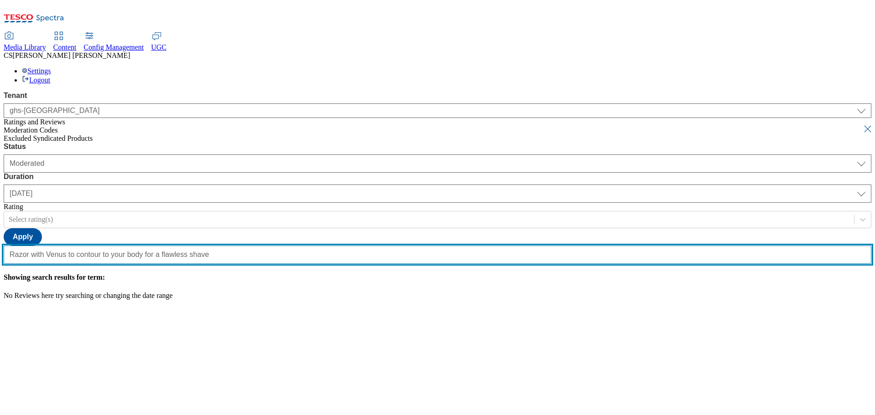
scroll to position [0, 79]
type input "Razor with Venus to contour to your body for a flawless shave"
click at [862, 124] on button "submit" at bounding box center [868, 128] width 13 height 9
select select "All"
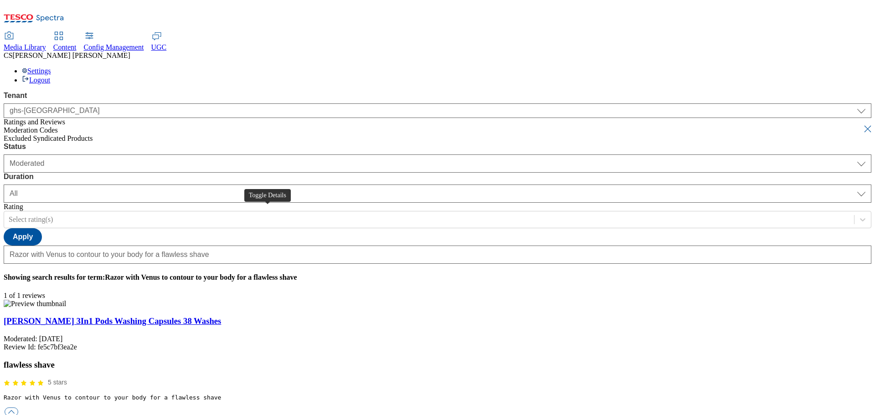
drag, startPoint x: 267, startPoint y: 210, endPoint x: 309, endPoint y: 231, distance: 46.9
click at [18, 408] on button "button" at bounding box center [12, 412] width 14 height 9
checkbox input "true"
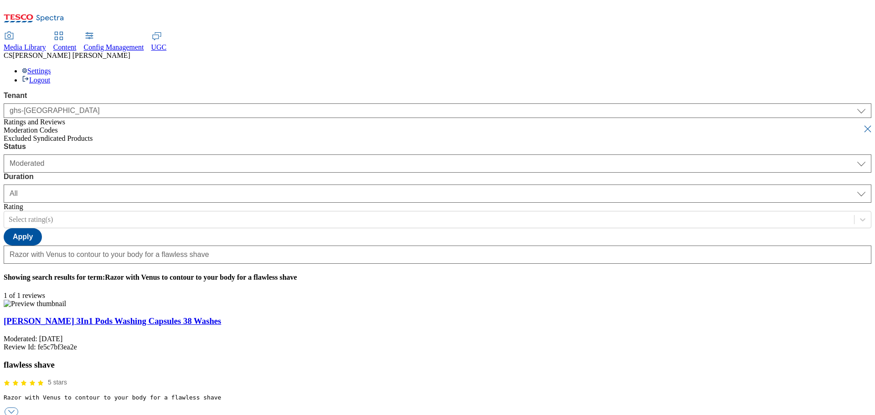
type textarea "incorrect content - wrong product"
click at [862, 124] on button "submit" at bounding box center [868, 128] width 13 height 9
select select "[DATE]"
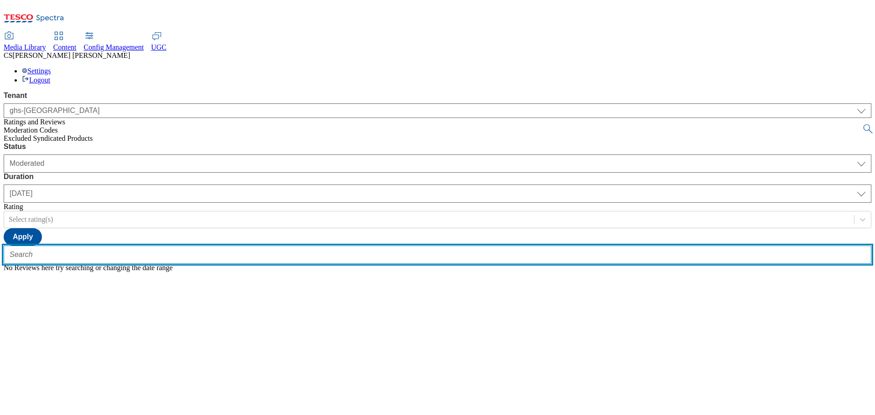
click at [189, 246] on input "text" at bounding box center [438, 255] width 868 height 18
paste input "These are just as bad as the cheapest disposable razors, I had small cuts the f…"
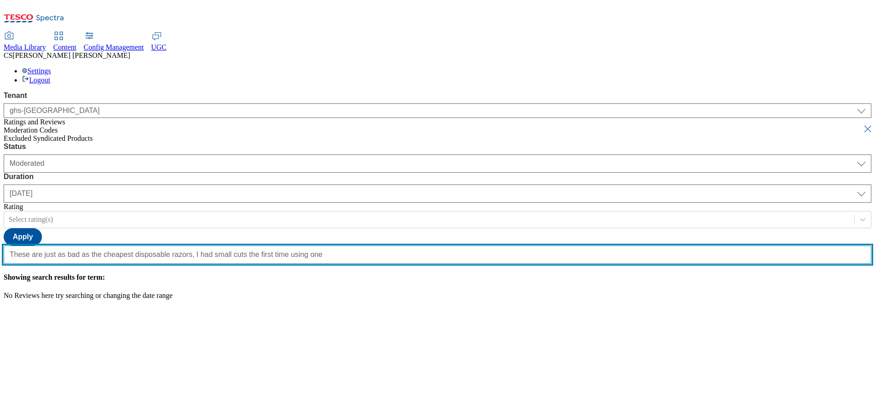
type input "These are just as bad as the cheapest disposable razors, I had small cuts the f…"
click at [862, 124] on button "submit" at bounding box center [868, 128] width 13 height 9
select select "All"
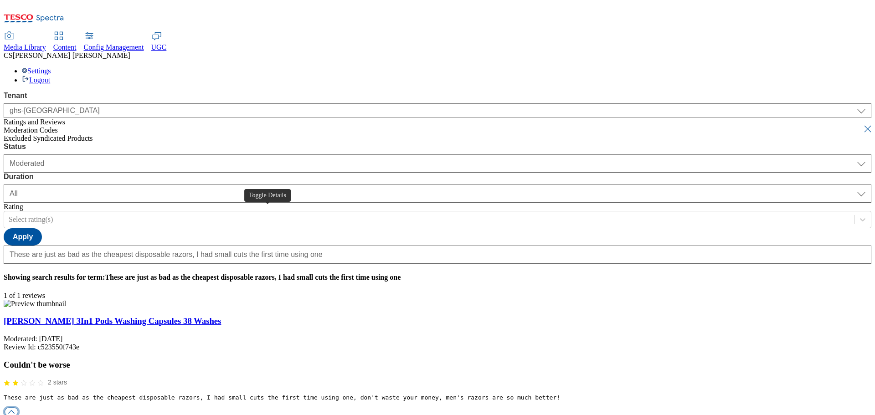
click at [18, 408] on button "button" at bounding box center [12, 412] width 14 height 9
drag, startPoint x: 491, startPoint y: 253, endPoint x: 448, endPoint y: 285, distance: 54.4
checkbox input "true"
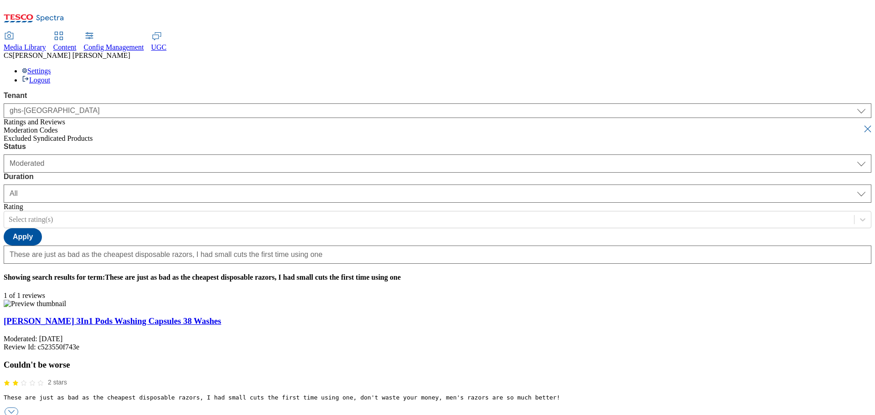
type textarea "incorrect content - wrong product"
click at [862, 124] on button "submit" at bounding box center [868, 128] width 13 height 9
select select "[DATE]"
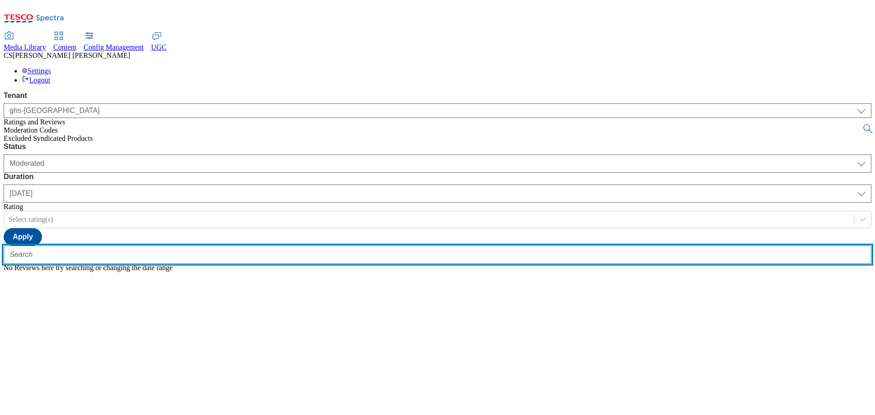
click at [199, 246] on input "text" at bounding box center [438, 255] width 868 height 18
paste input "One of the best razor blades I’ve ever used and the handle is easy to hold. May…"
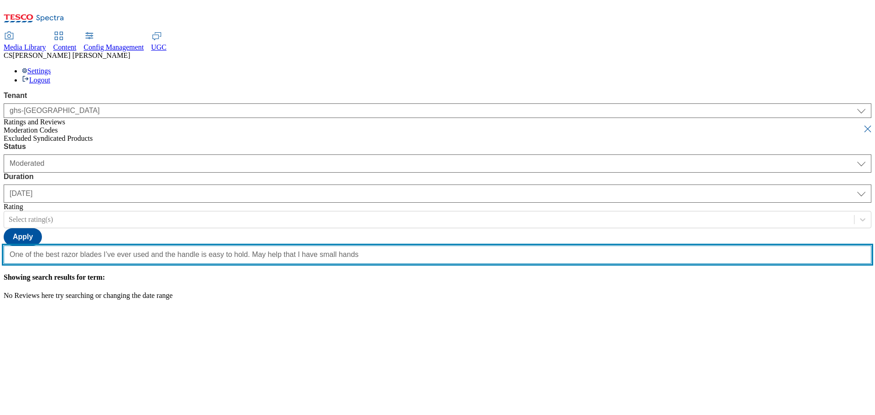
type input "One of the best razor blades I’ve ever used and the handle is easy to hold. May…"
click at [862, 124] on button "submit" at bounding box center [868, 128] width 13 height 9
select select "All"
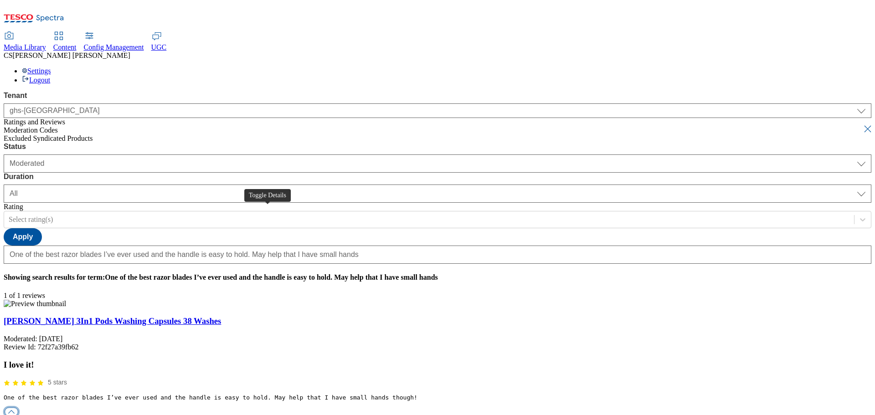
click at [18, 408] on button "button" at bounding box center [12, 412] width 14 height 9
checkbox input "true"
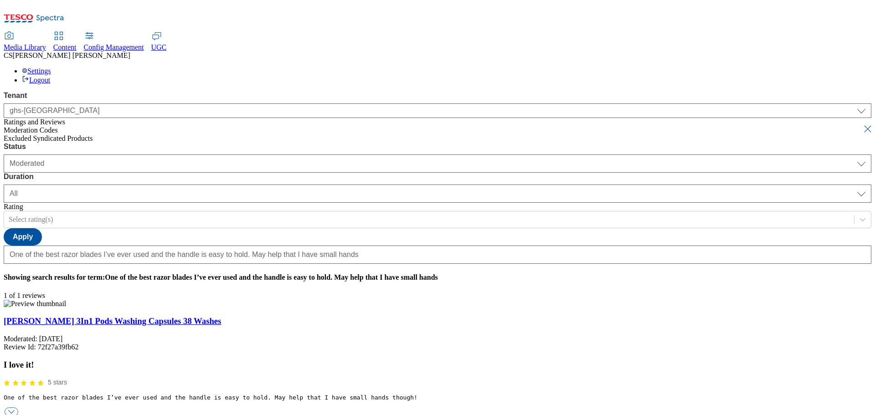
type textarea "incorrect content - wrong product"
